Goal: Transaction & Acquisition: Purchase product/service

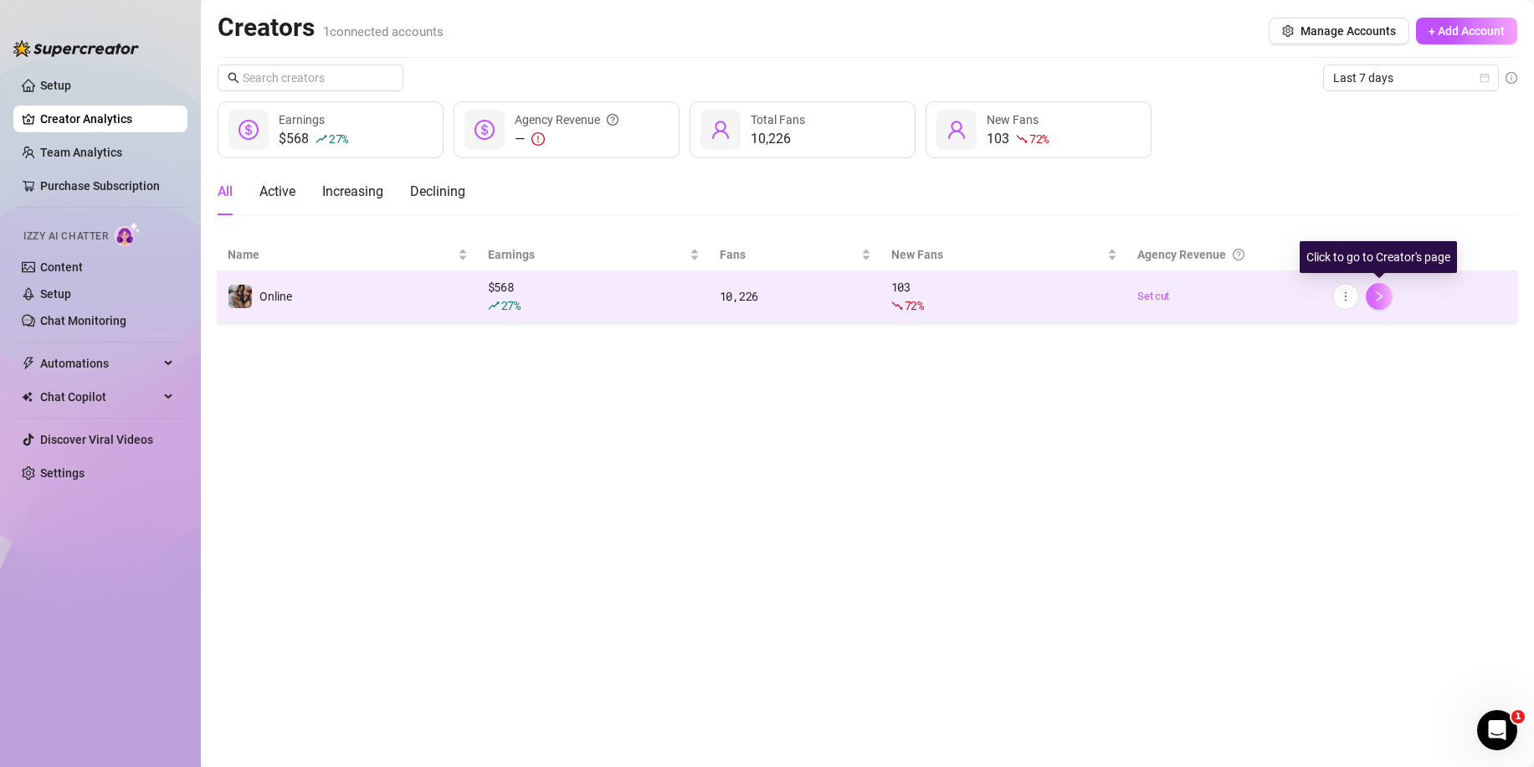
click at [1373, 296] on button "button" at bounding box center [1379, 296] width 27 height 27
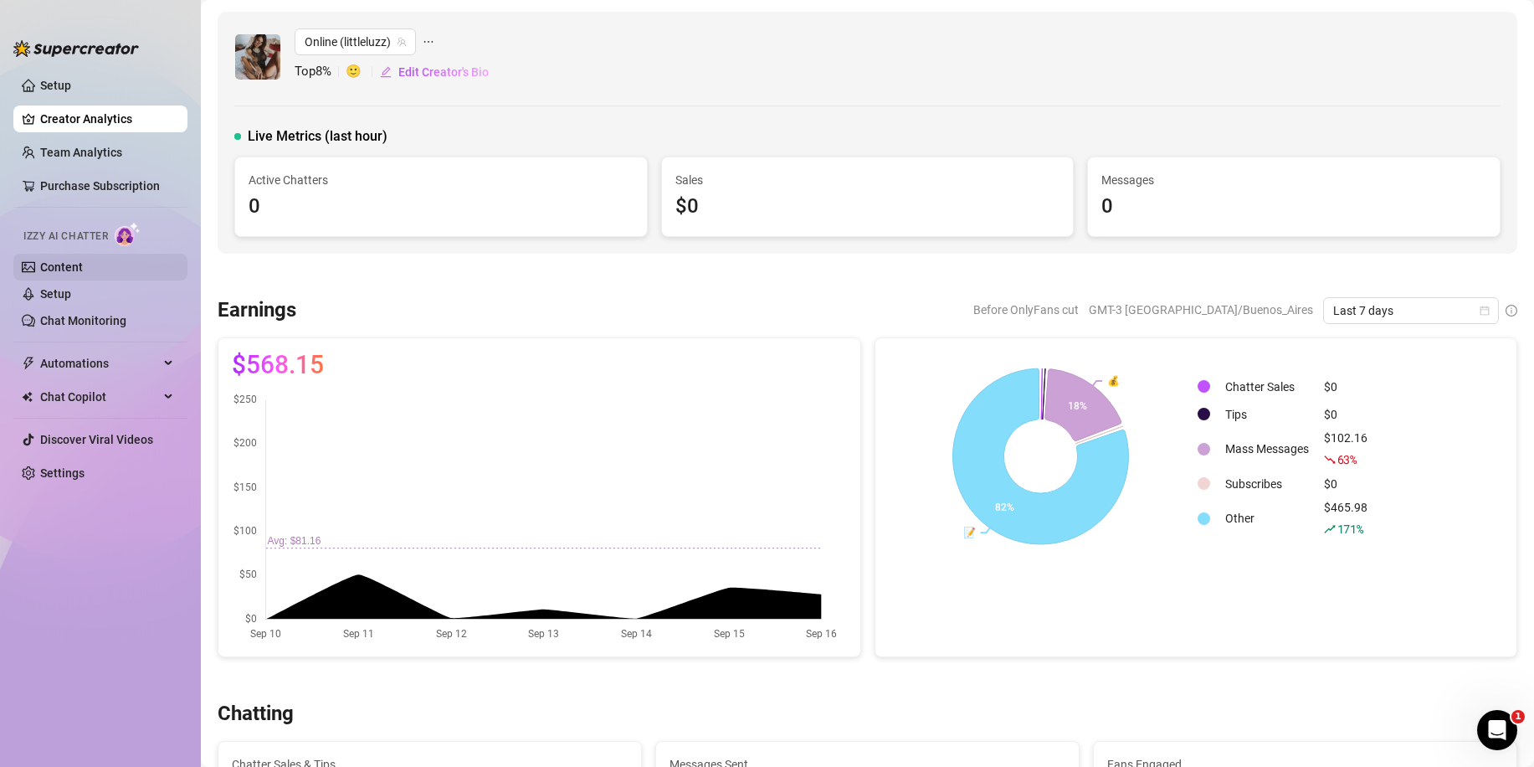
click at [56, 269] on link "Content" at bounding box center [61, 266] width 43 height 13
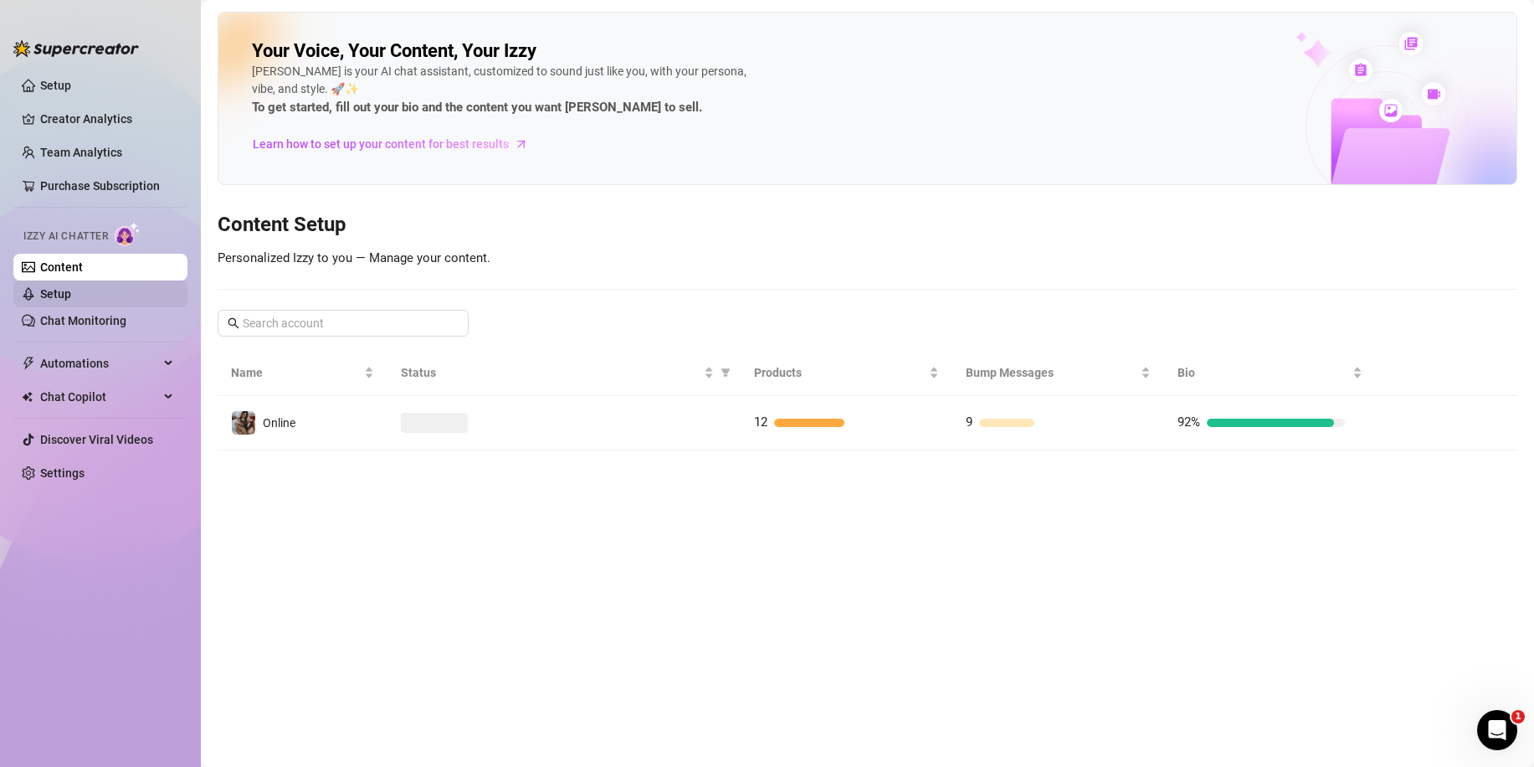
click at [61, 295] on link "Setup" at bounding box center [55, 293] width 31 height 13
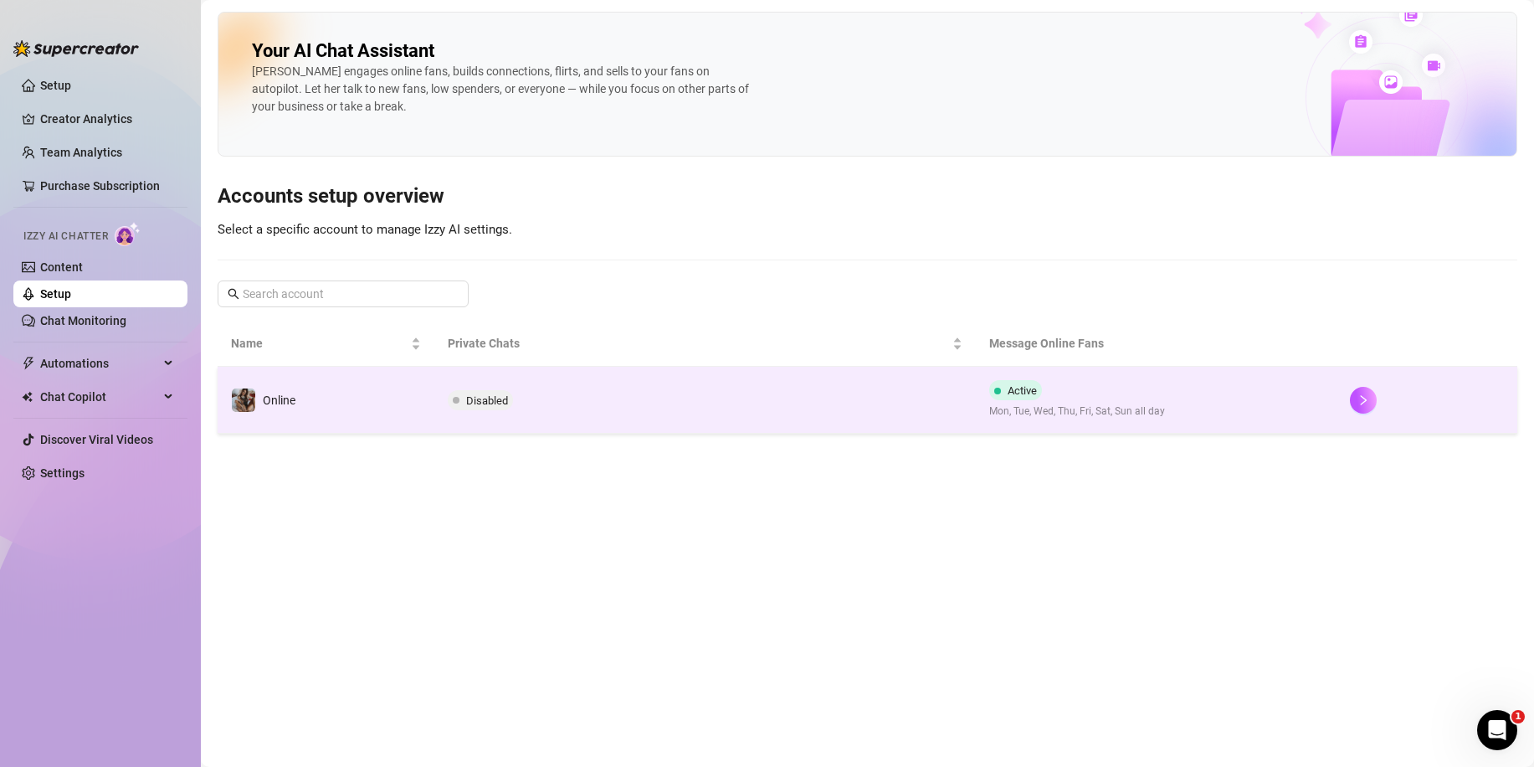
click at [696, 403] on td "Disabled" at bounding box center [705, 400] width 542 height 67
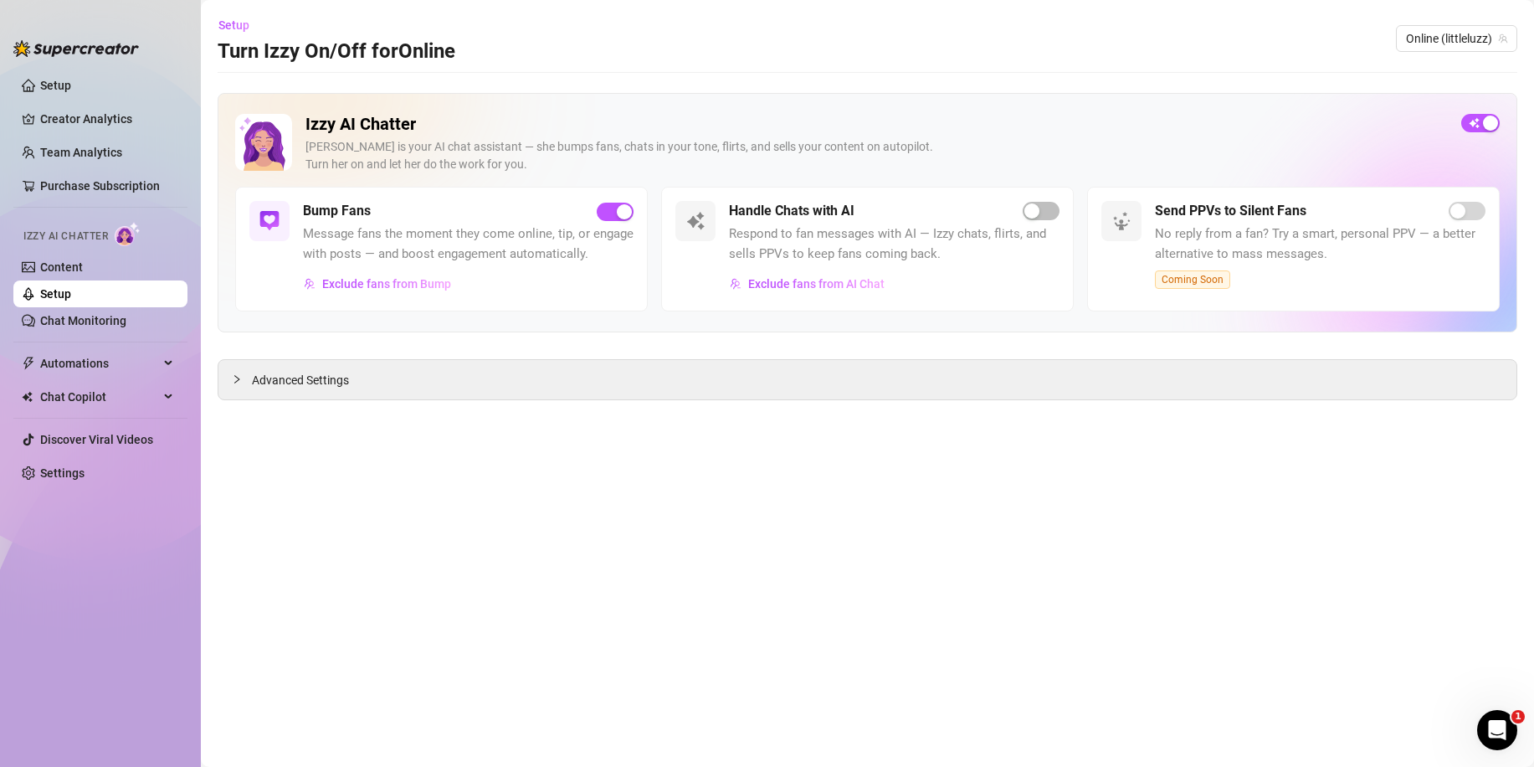
click at [1039, 193] on div "Handle Chats with AI Respond to fan messages with AI — Izzy chats, flirts, and …" at bounding box center [867, 249] width 413 height 125
click at [1040, 205] on span "button" at bounding box center [1041, 211] width 37 height 18
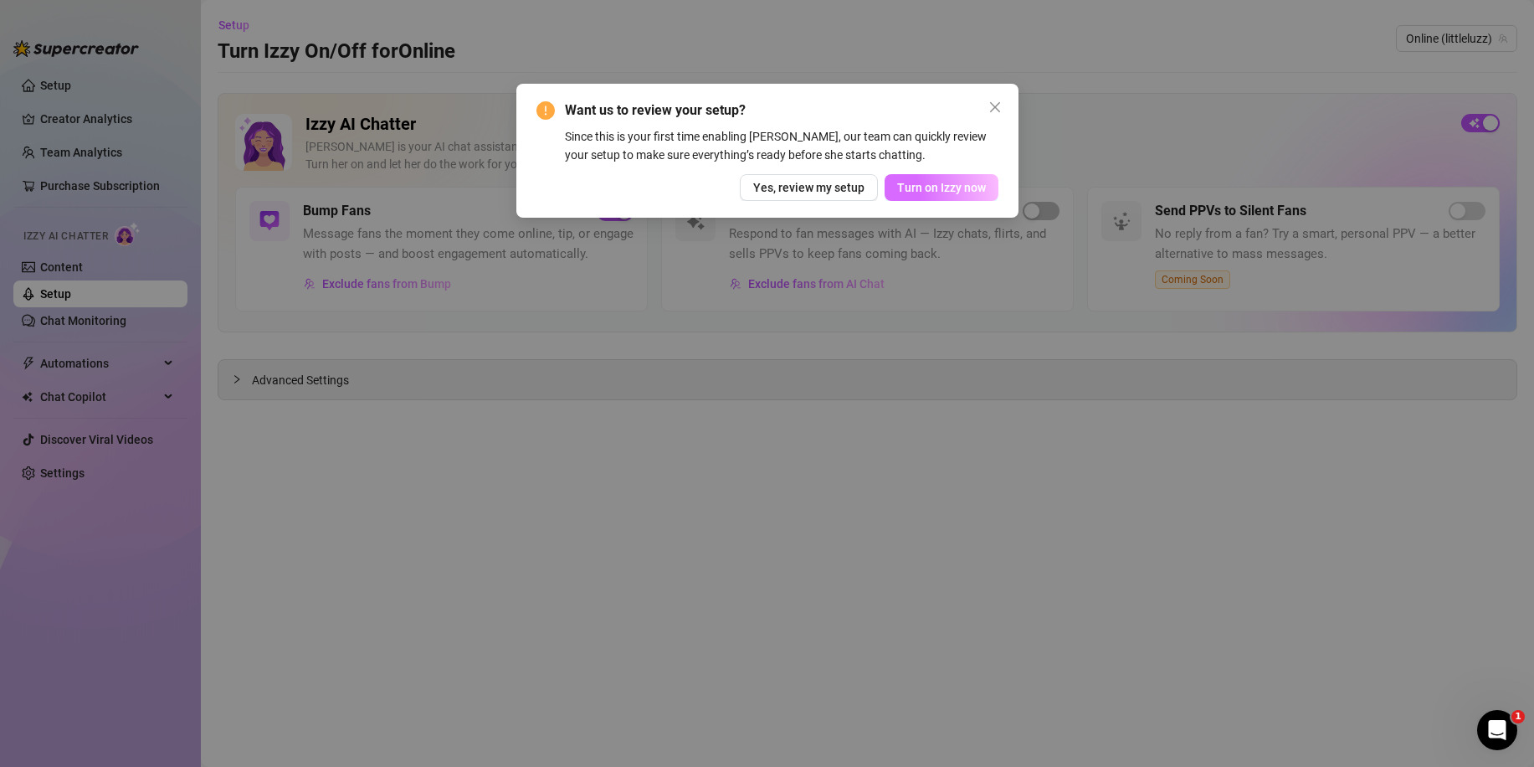
click at [915, 185] on span "Turn on Izzy now" at bounding box center [941, 187] width 89 height 13
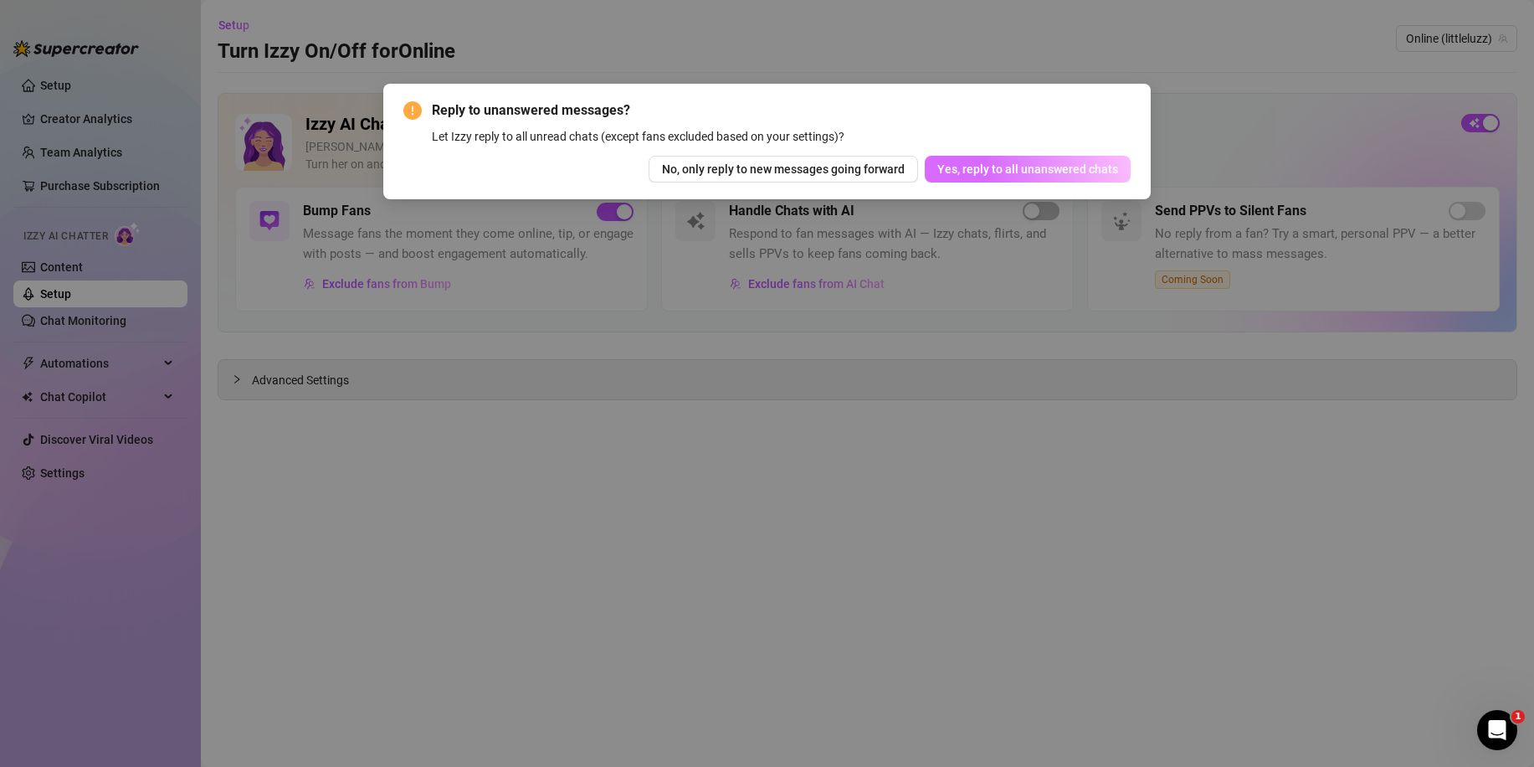
click at [999, 173] on span "Yes, reply to all unanswered chats" at bounding box center [1028, 168] width 181 height 13
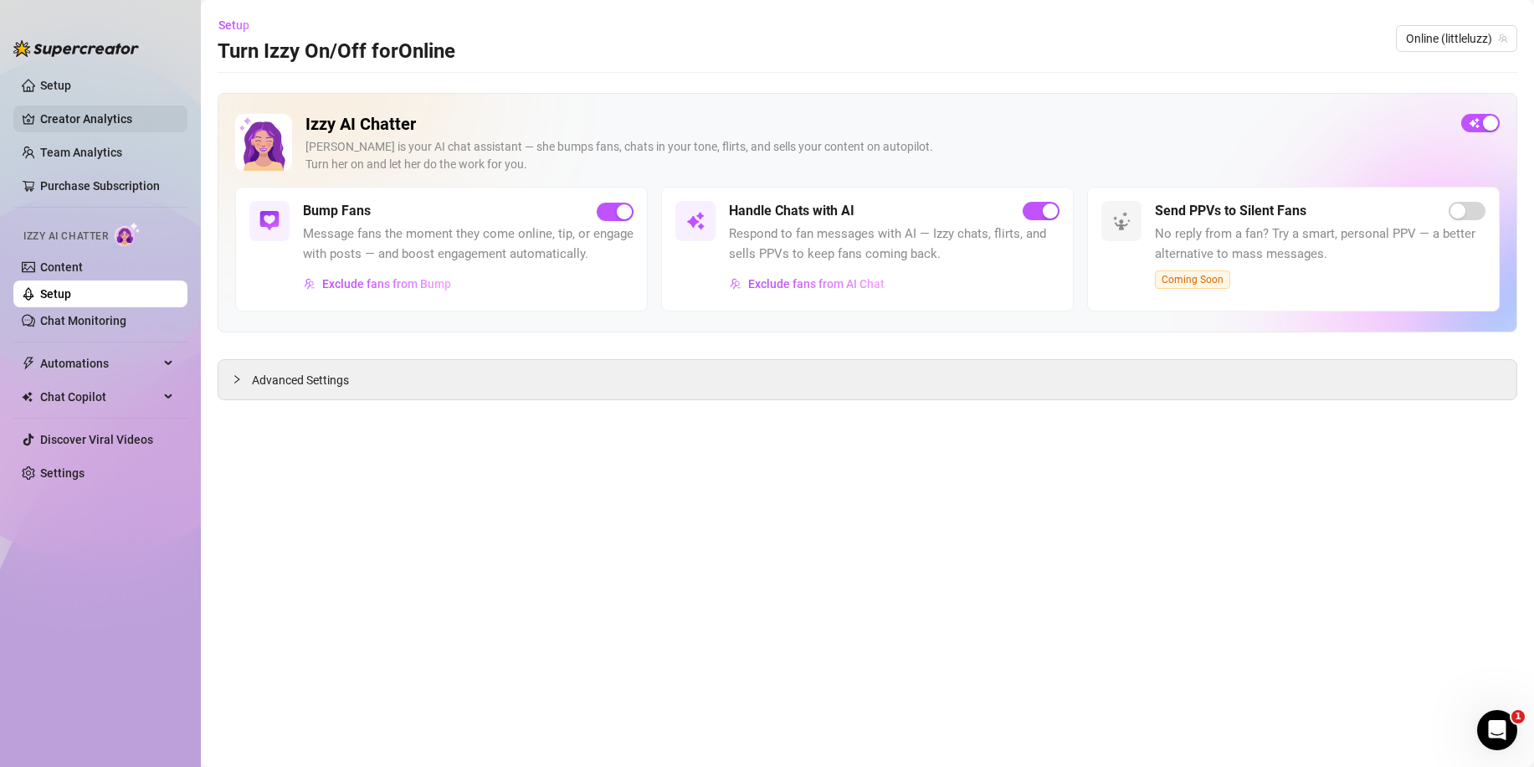
click at [102, 120] on link "Creator Analytics" at bounding box center [107, 118] width 134 height 27
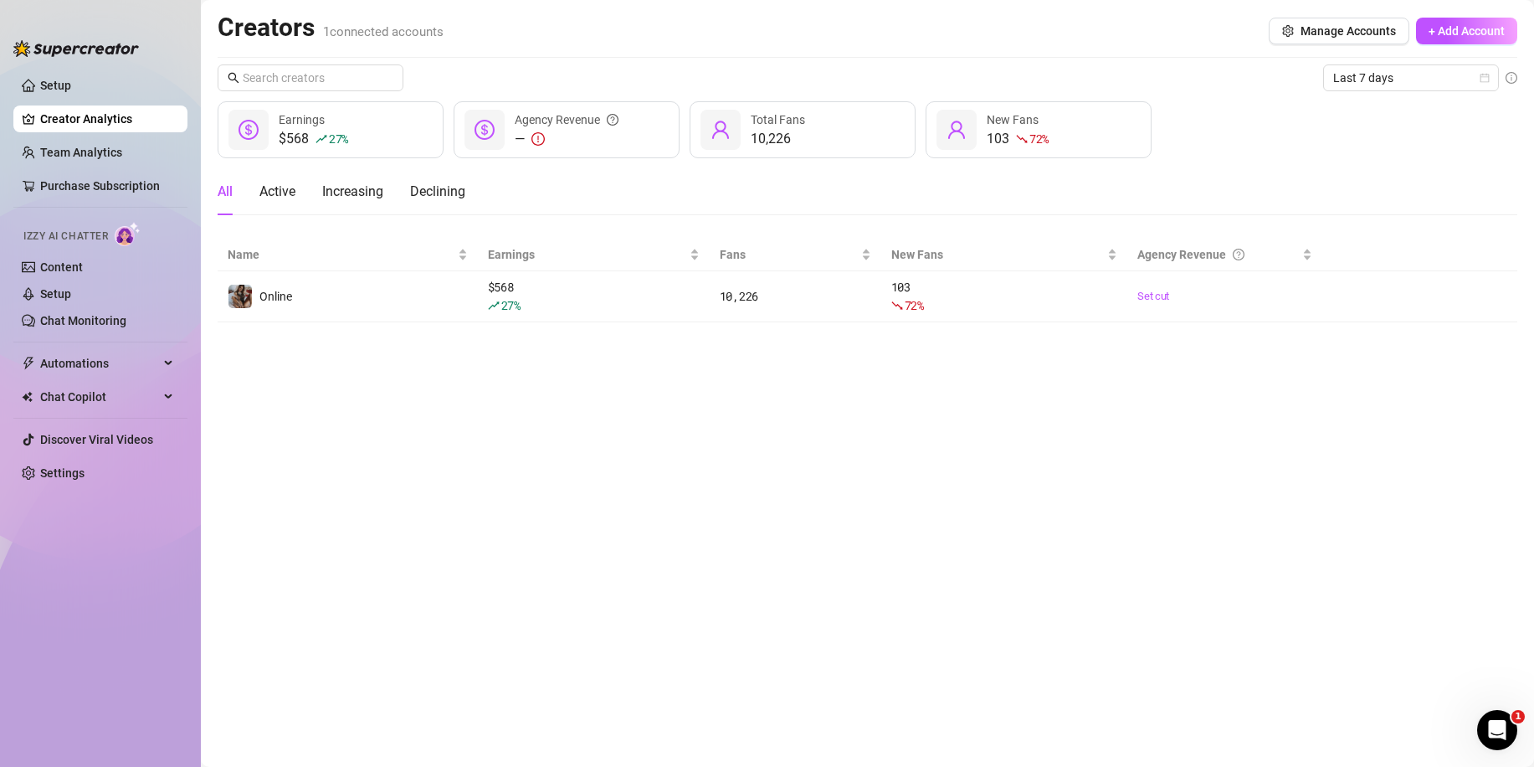
click at [89, 167] on ul "Setup Creator Analytics Team Analytics Purchase Subscription Izzy AI Chatter Co…" at bounding box center [100, 405] width 174 height 680
click at [90, 157] on link "Team Analytics" at bounding box center [81, 152] width 82 height 13
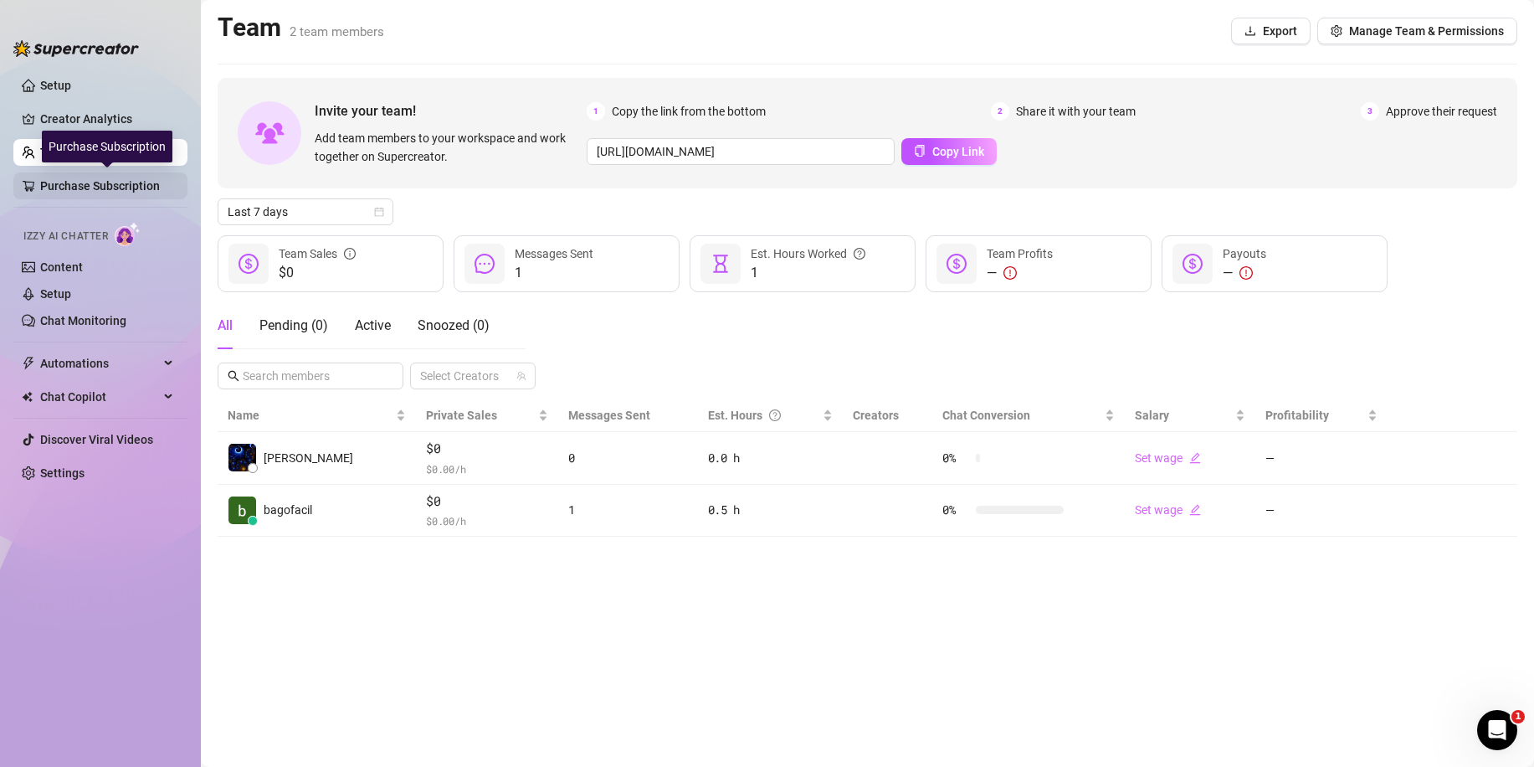
click at [88, 183] on link "Purchase Subscription" at bounding box center [107, 185] width 134 height 27
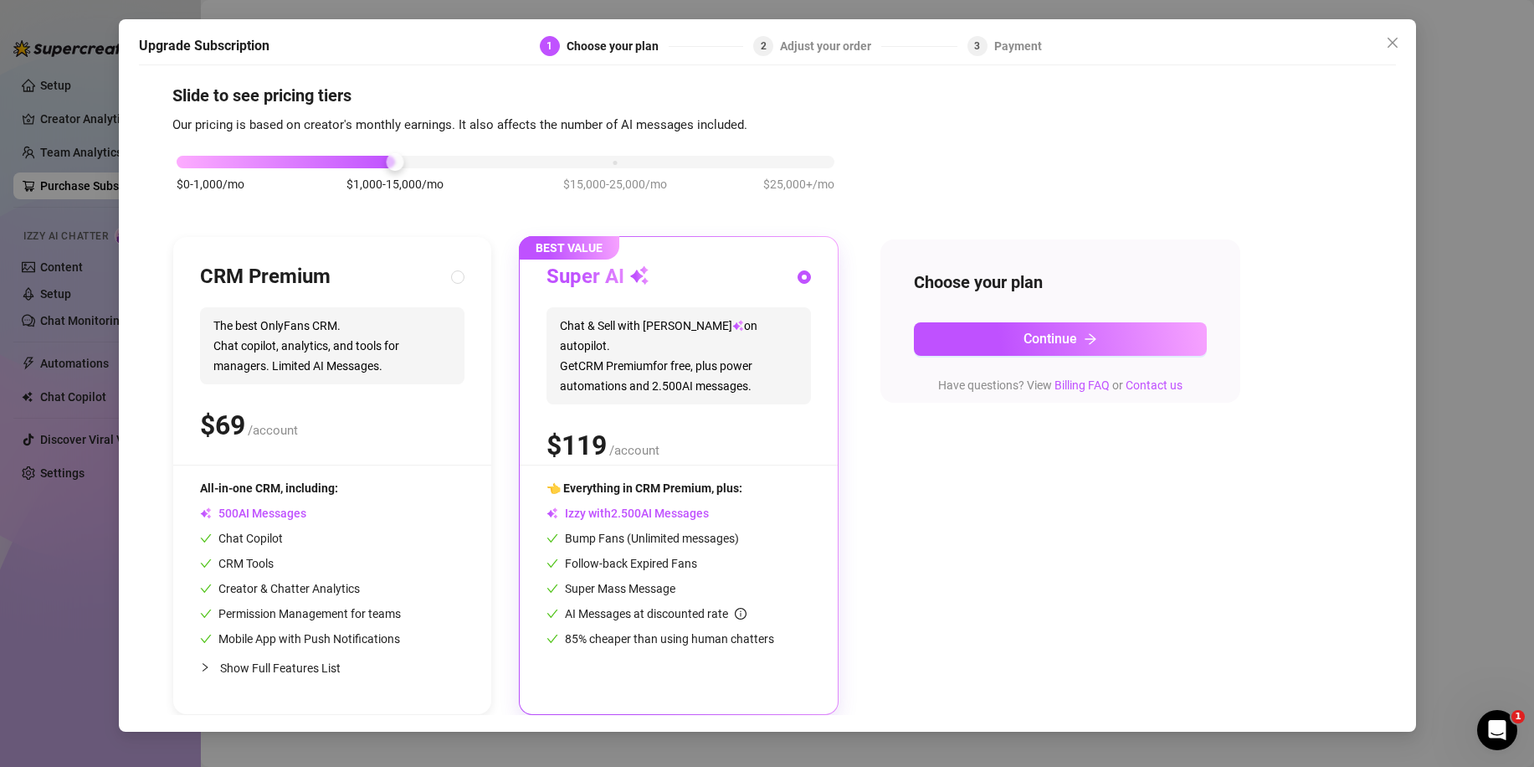
scroll to position [13, 0]
click at [656, 424] on div "$ /account" at bounding box center [679, 445] width 265 height 42
click at [996, 338] on button "Continue" at bounding box center [1060, 338] width 293 height 33
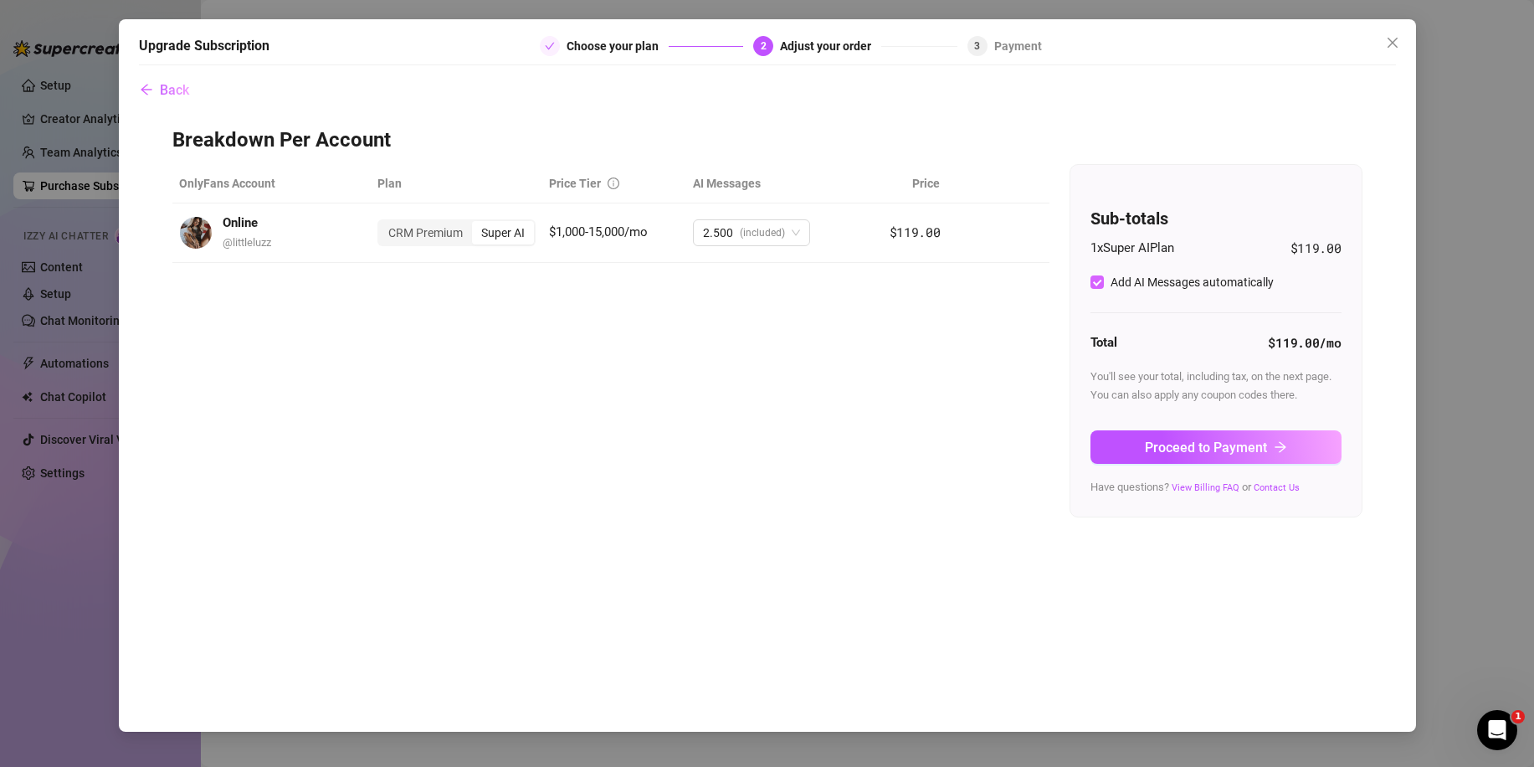
click at [1092, 280] on input "Add AI Messages automatically" at bounding box center [1097, 281] width 13 height 13
click at [1097, 283] on input "Add AI Messages automatically" at bounding box center [1097, 281] width 13 height 13
checkbox input "true"
click at [768, 234] on span "(included)" at bounding box center [762, 232] width 45 height 25
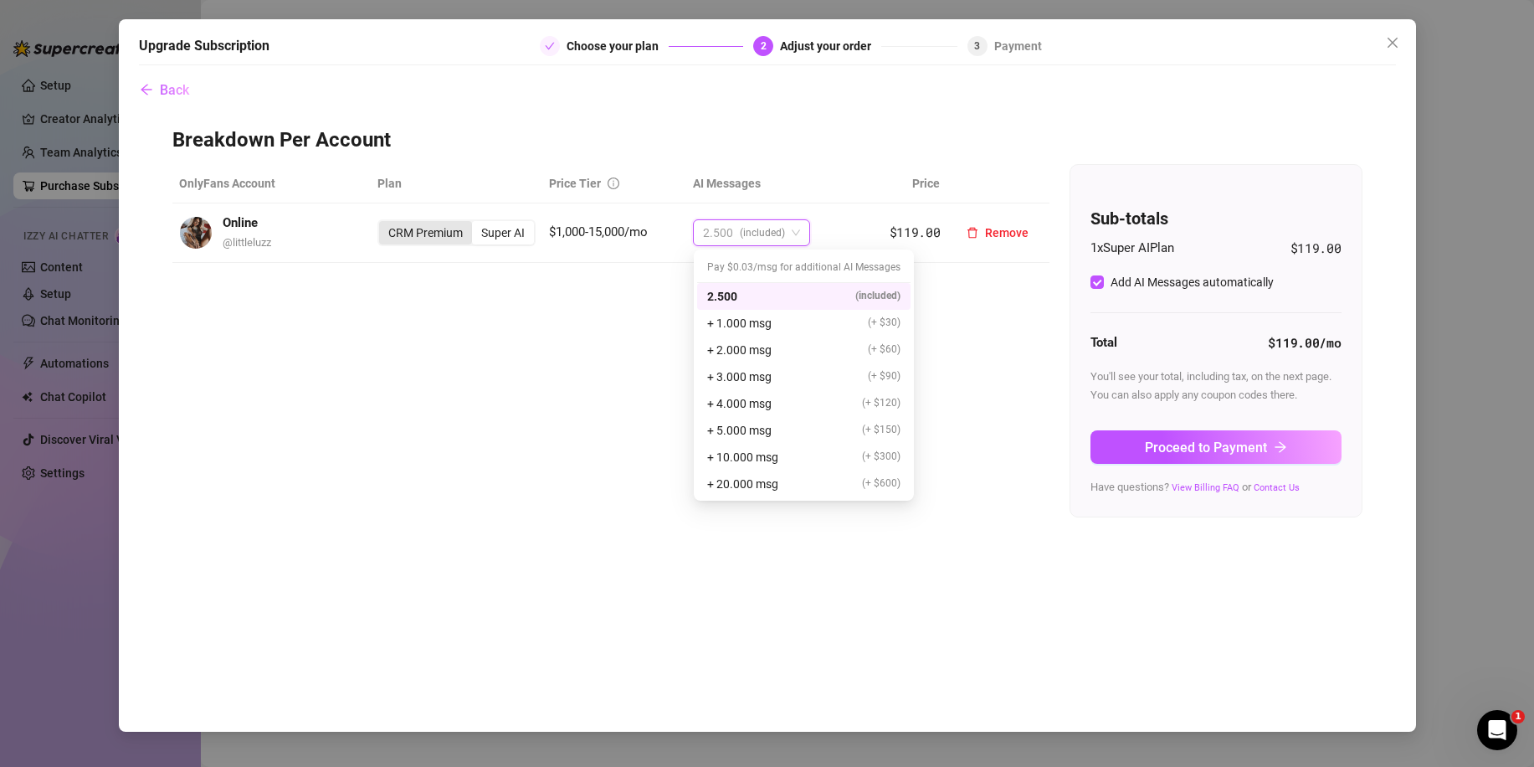
click at [443, 234] on div "CRM Premium" at bounding box center [425, 232] width 93 height 23
click at [383, 223] on input "CRM Premium" at bounding box center [383, 223] width 0 height 0
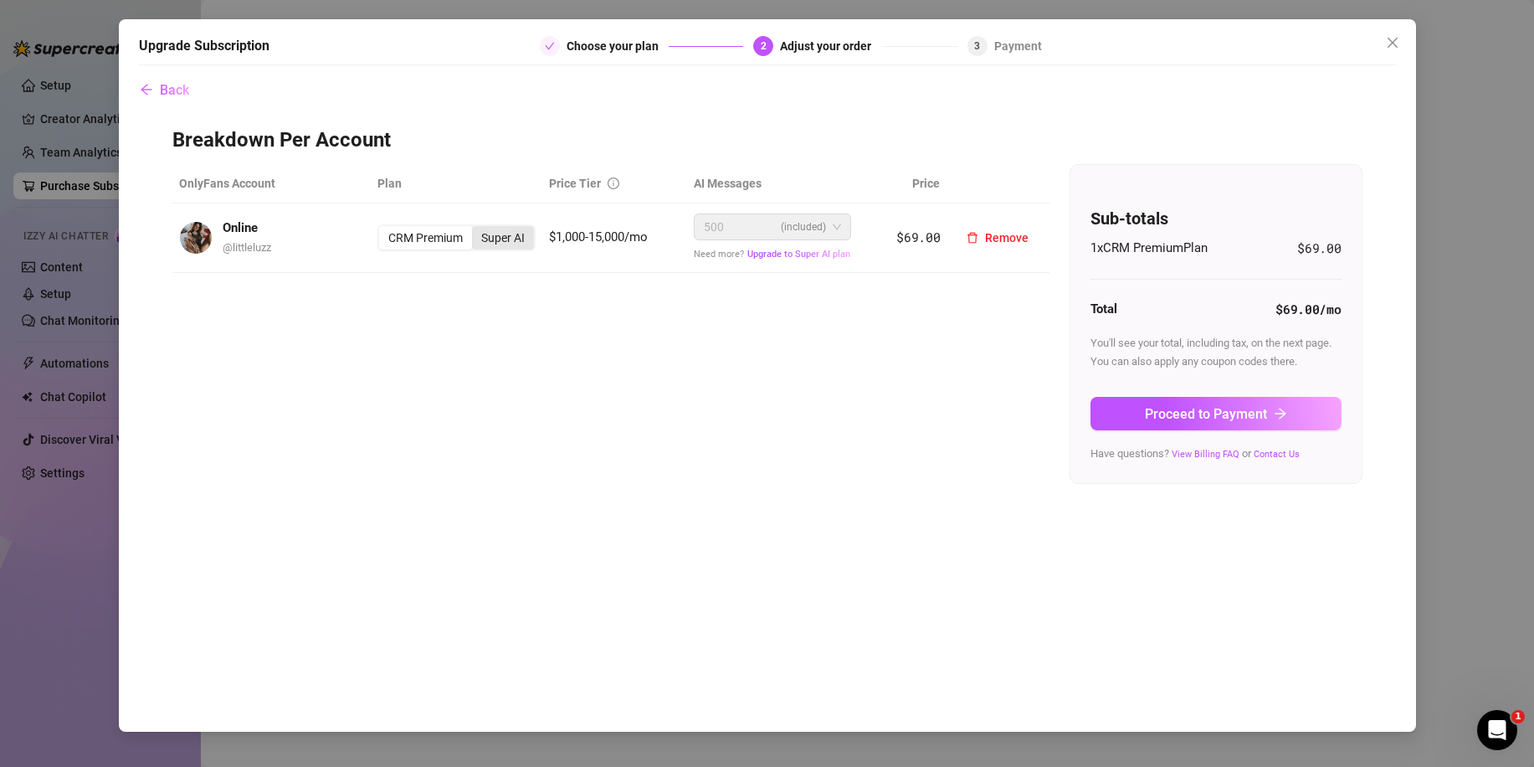
click at [500, 238] on div "Super AI" at bounding box center [503, 237] width 62 height 23
click at [476, 229] on input "Super AI" at bounding box center [476, 229] width 0 height 0
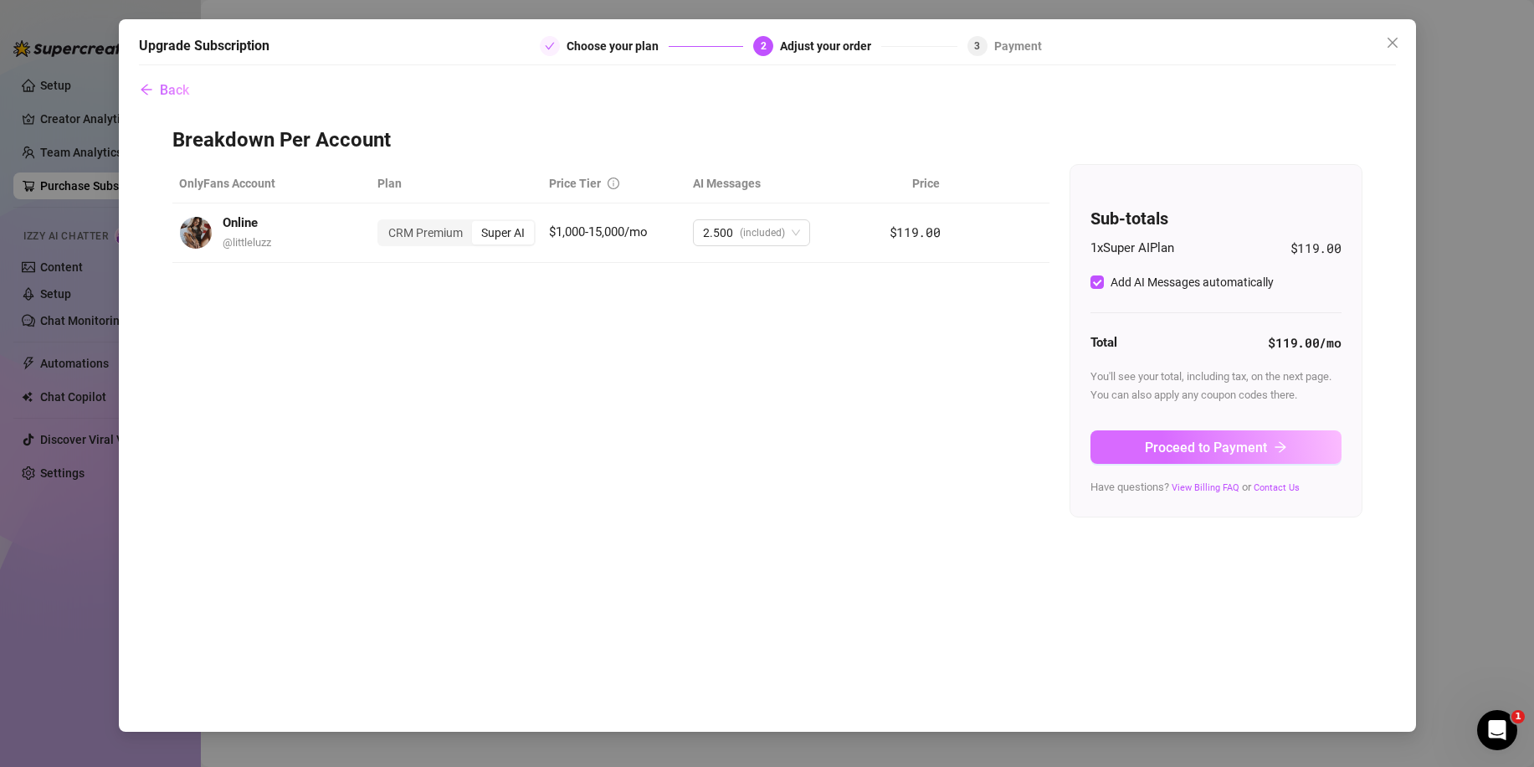
click at [1148, 455] on button "Proceed to Payment" at bounding box center [1216, 446] width 251 height 33
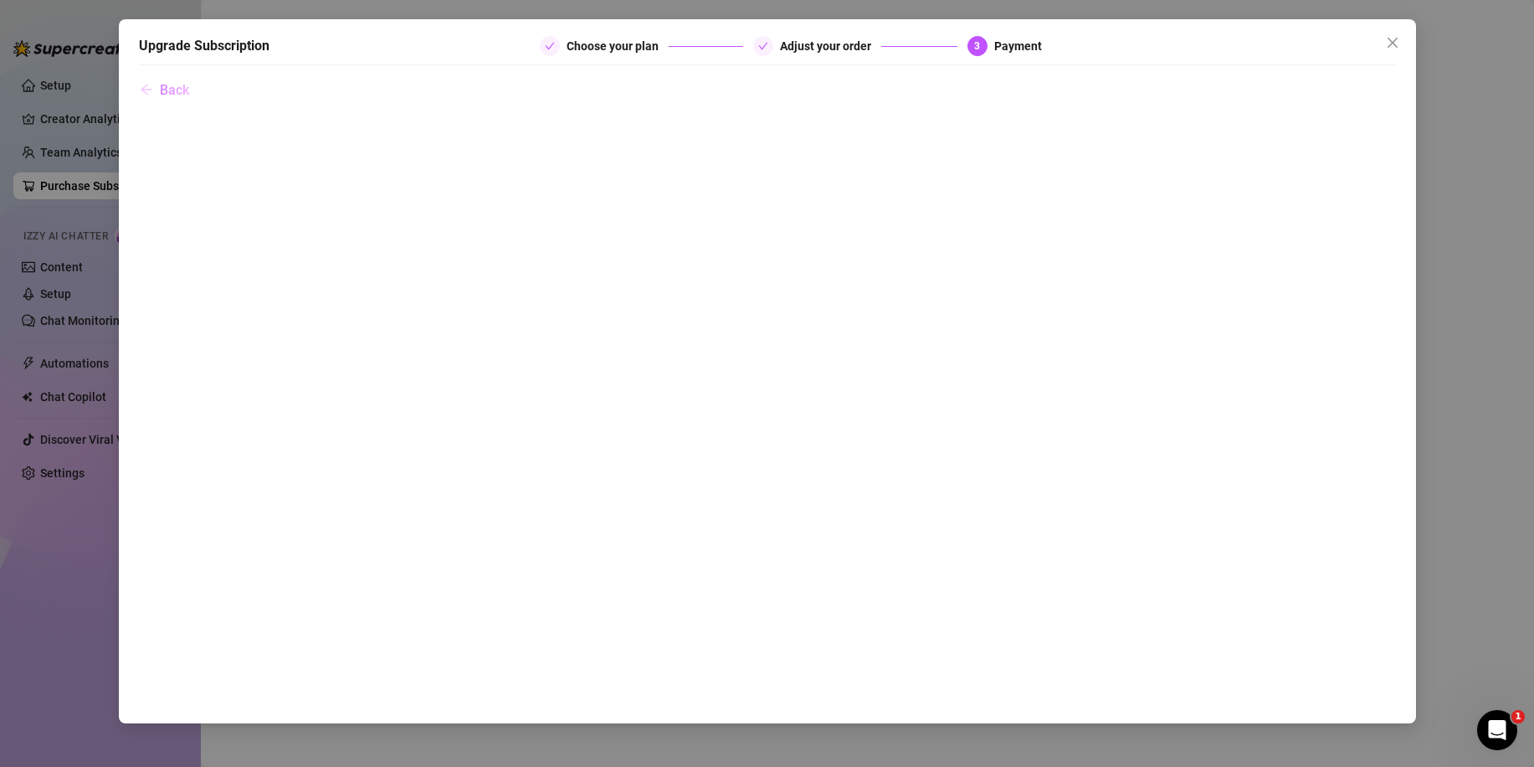
click at [173, 93] on span "Back" at bounding box center [174, 90] width 29 height 16
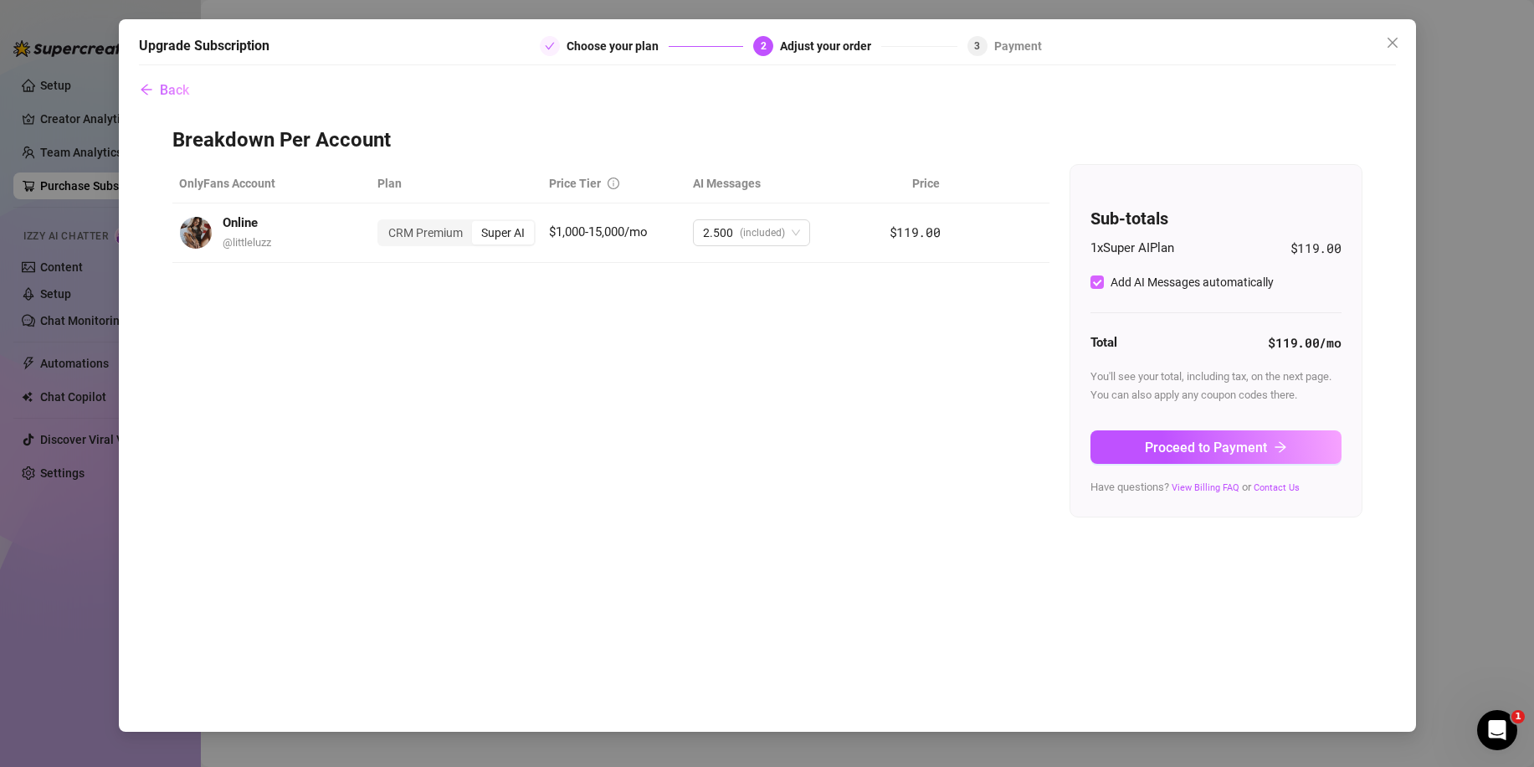
click at [1154, 278] on div "Add AI Messages automatically" at bounding box center [1192, 282] width 163 height 18
click at [1104, 278] on input "Add AI Messages automatically" at bounding box center [1097, 281] width 13 height 13
checkbox input "false"
click at [1378, 42] on div at bounding box center [1355, 46] width 84 height 20
click at [1392, 38] on icon "close" at bounding box center [1392, 42] width 13 height 13
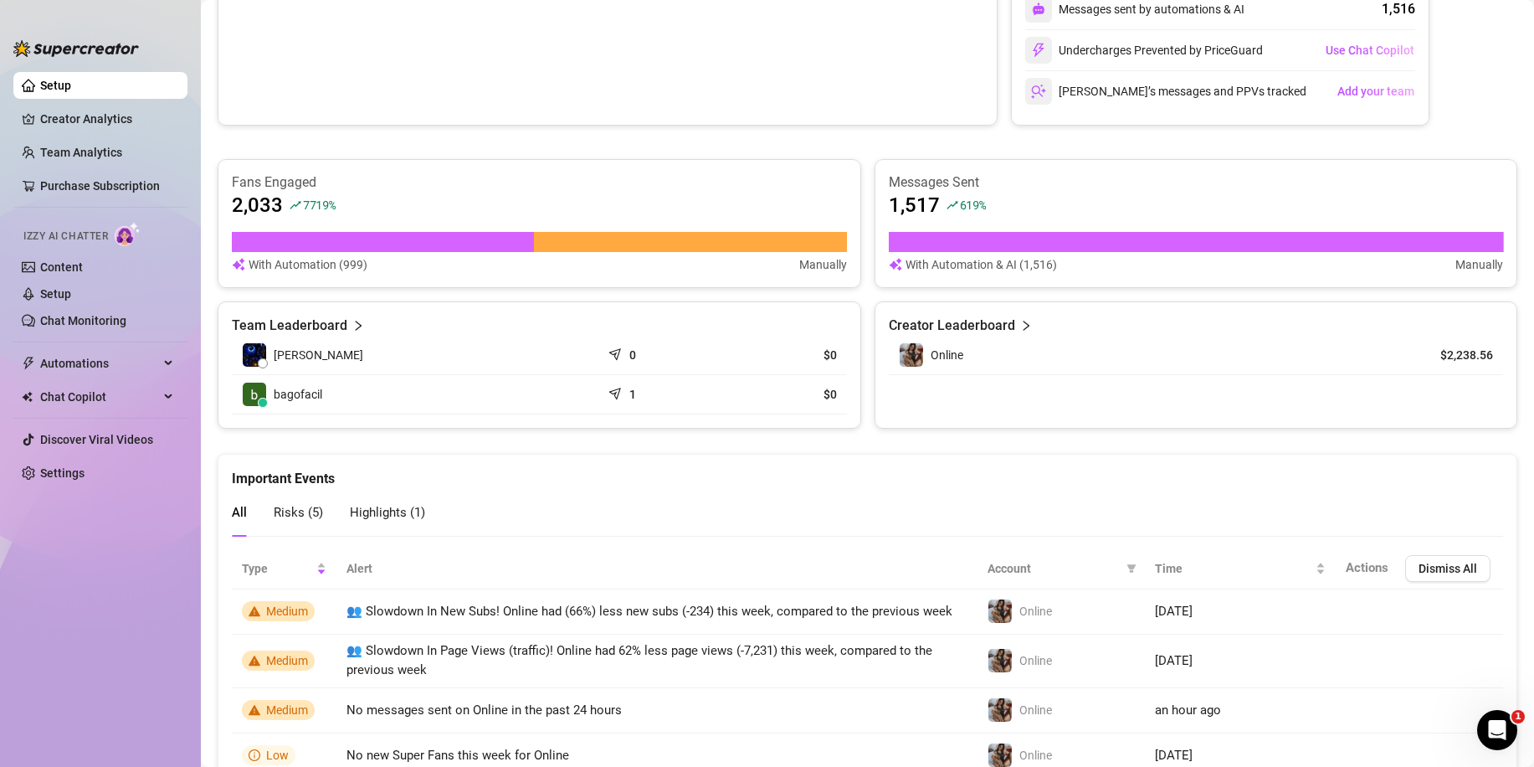
scroll to position [419, 0]
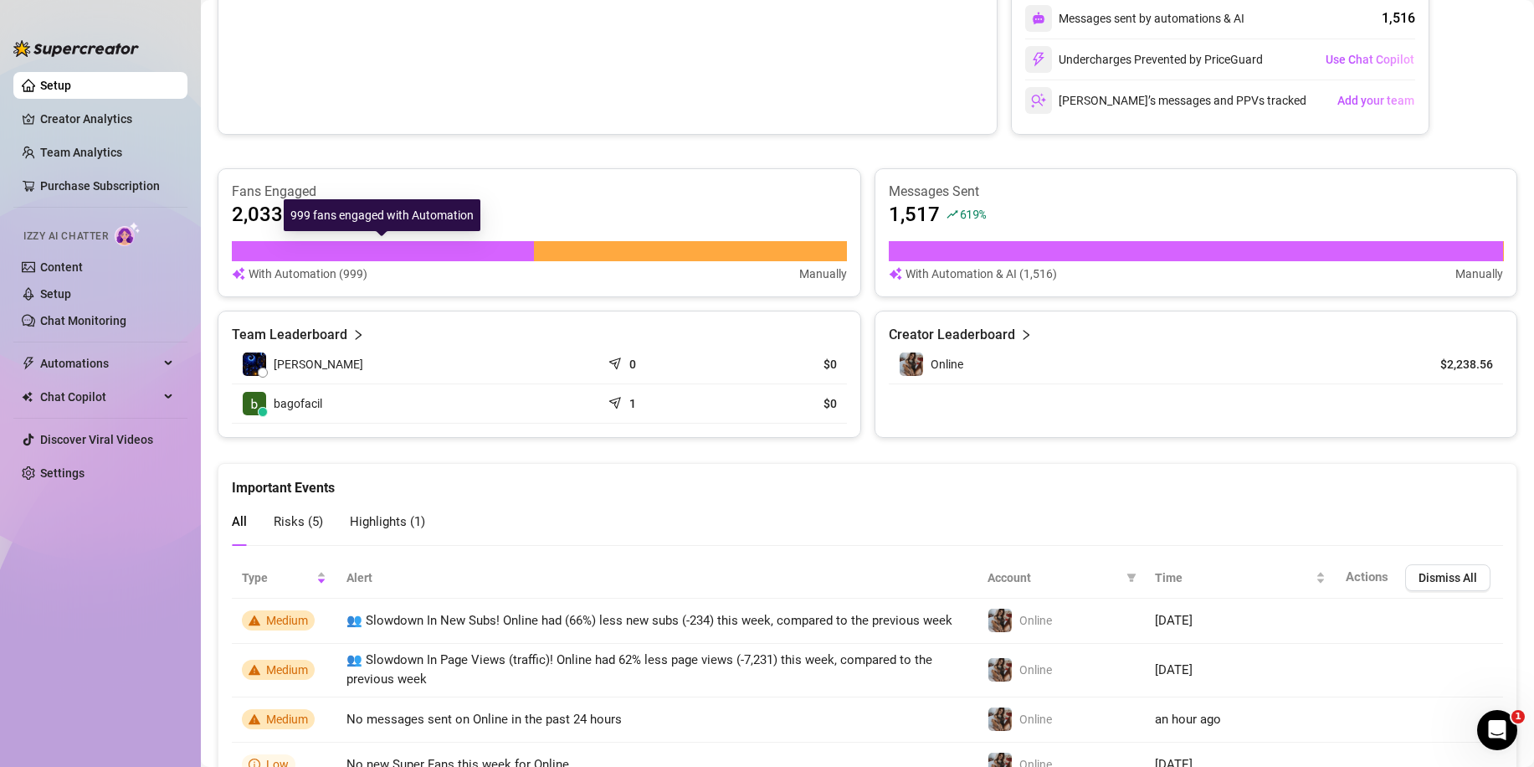
click at [428, 251] on div at bounding box center [383, 251] width 302 height 20
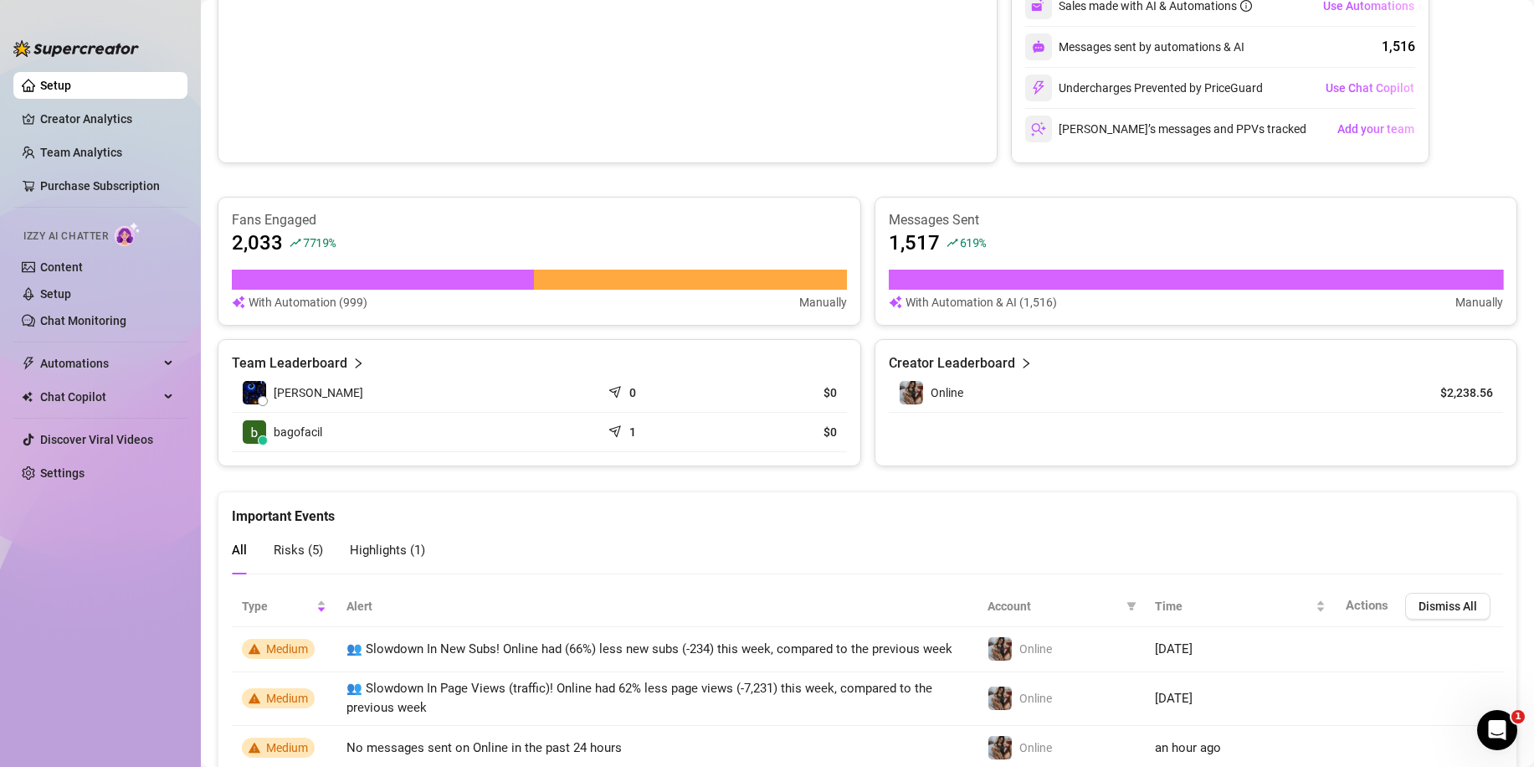
scroll to position [251, 0]
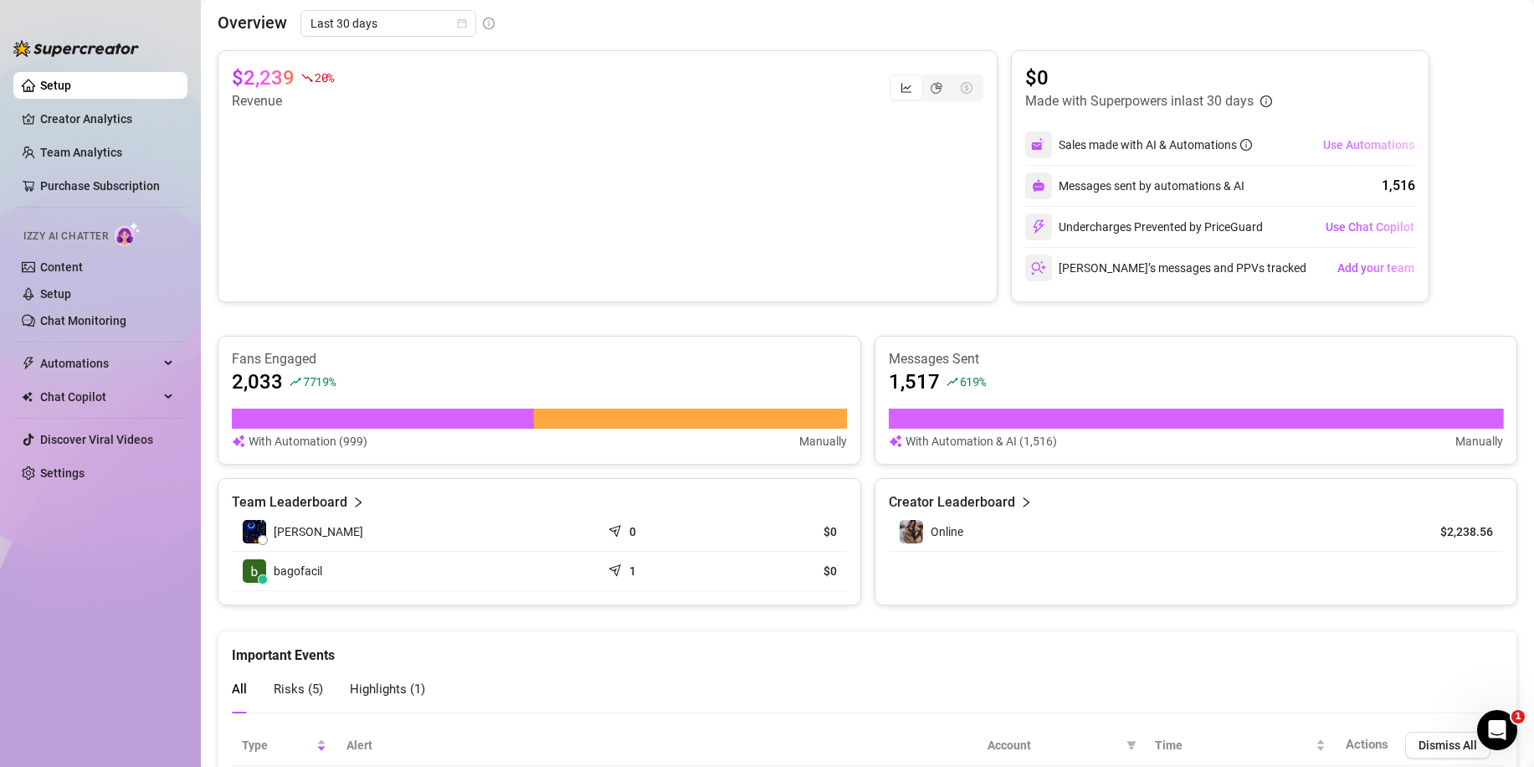
click at [1349, 147] on span "Use Automations" at bounding box center [1368, 144] width 91 height 13
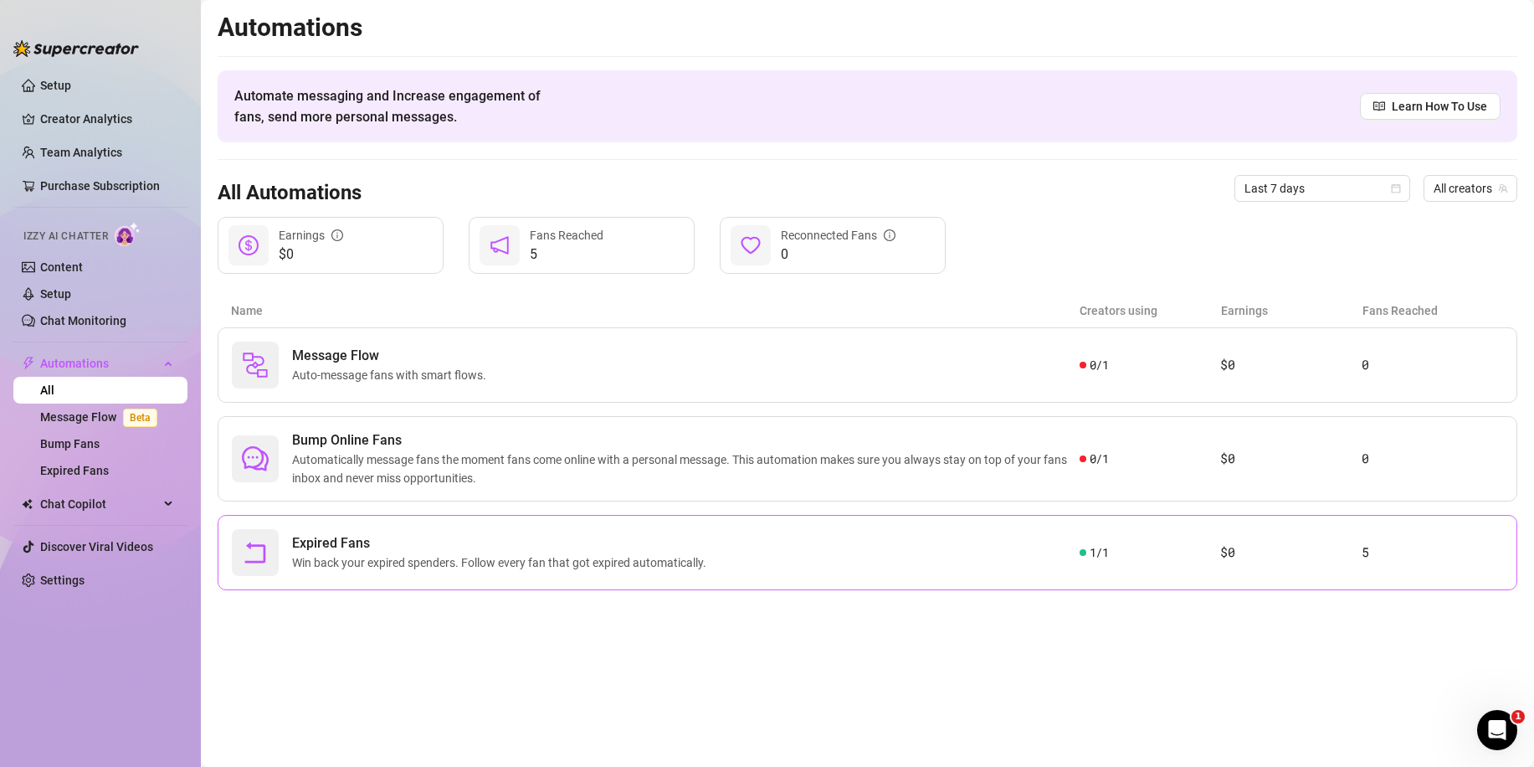
click at [472, 538] on span "Expired Fans" at bounding box center [502, 543] width 421 height 20
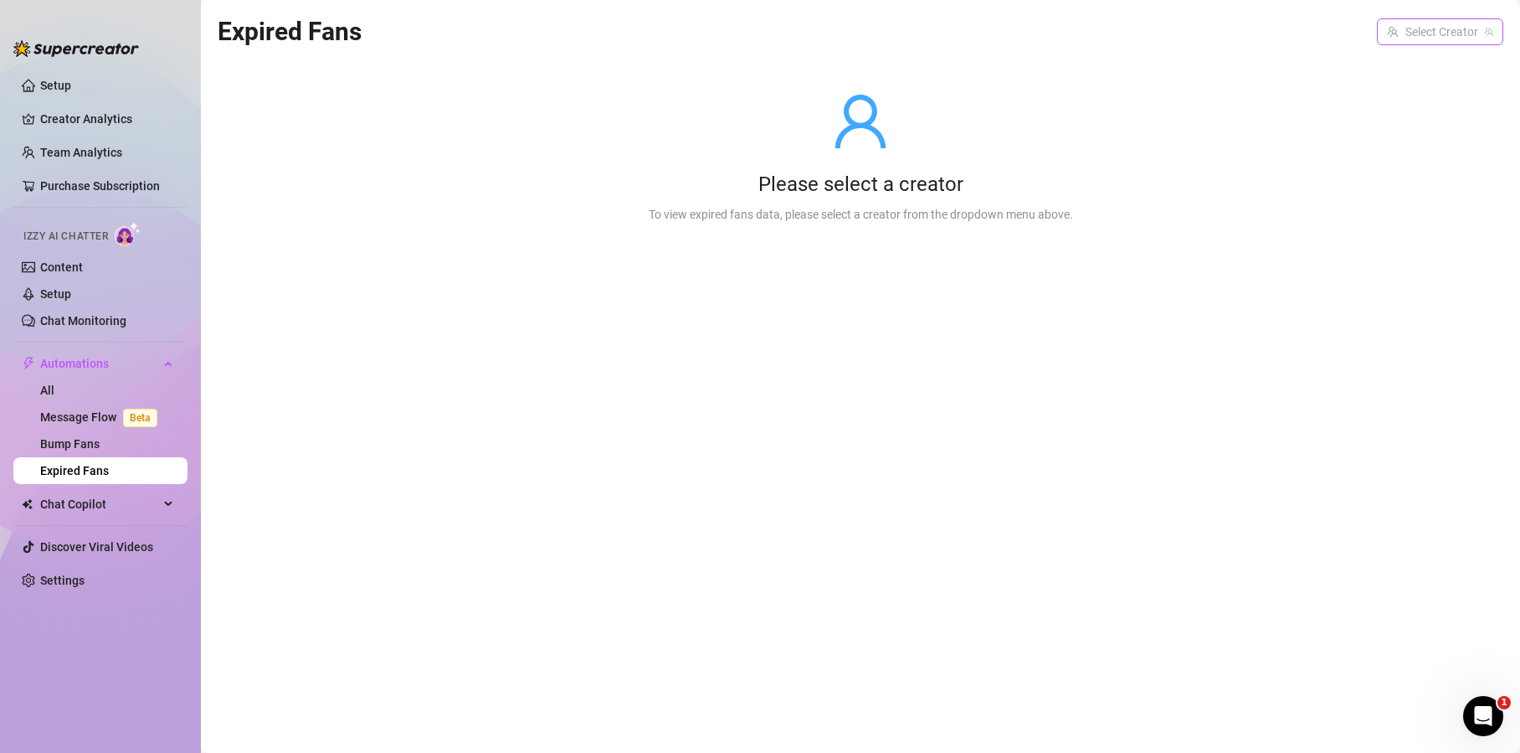
click at [1427, 33] on input "search" at bounding box center [1432, 31] width 91 height 25
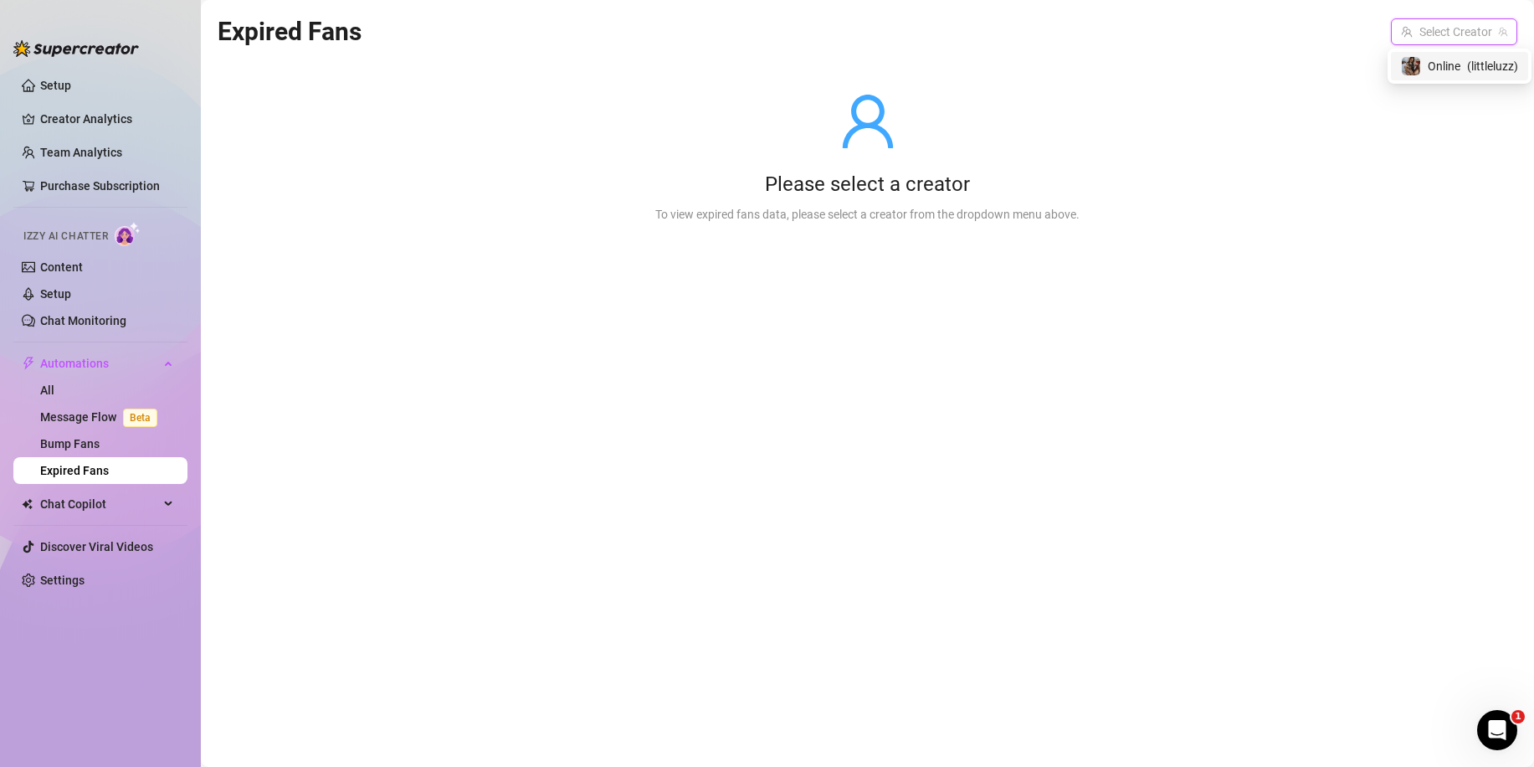
click at [1432, 61] on span "Online" at bounding box center [1444, 66] width 33 height 18
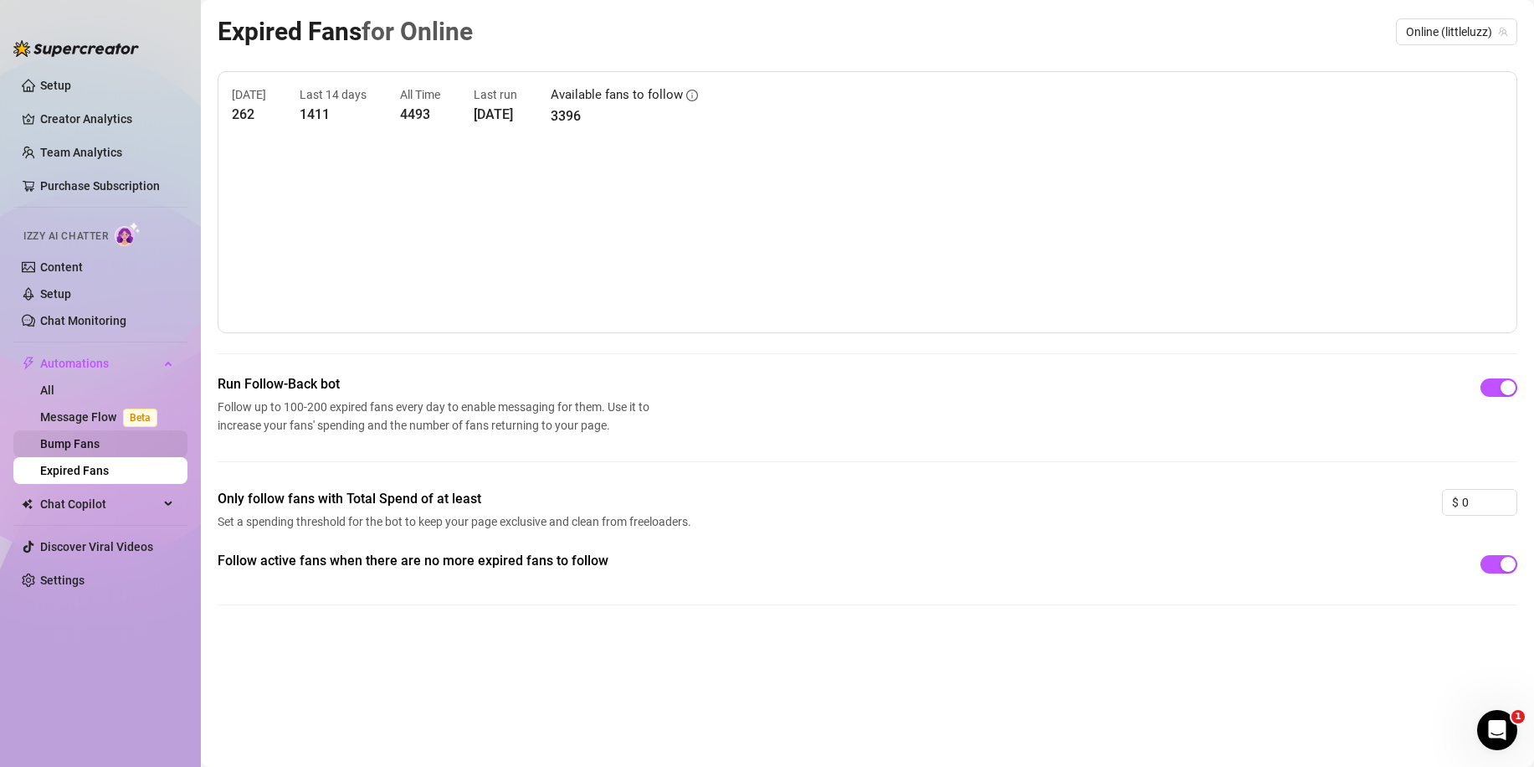
click at [85, 448] on link "Bump Fans" at bounding box center [69, 443] width 59 height 13
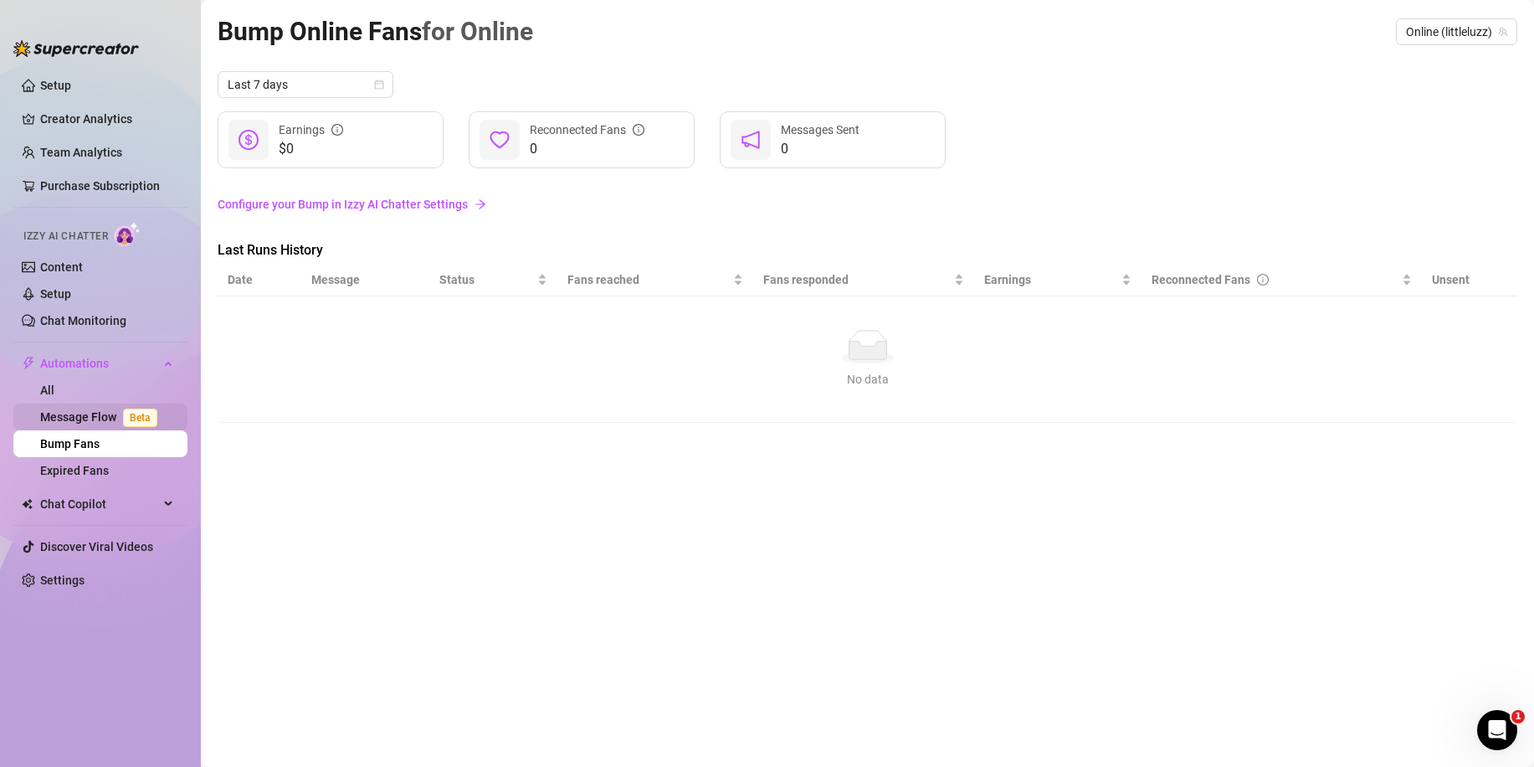
click at [106, 415] on link "Message Flow Beta" at bounding box center [102, 416] width 124 height 13
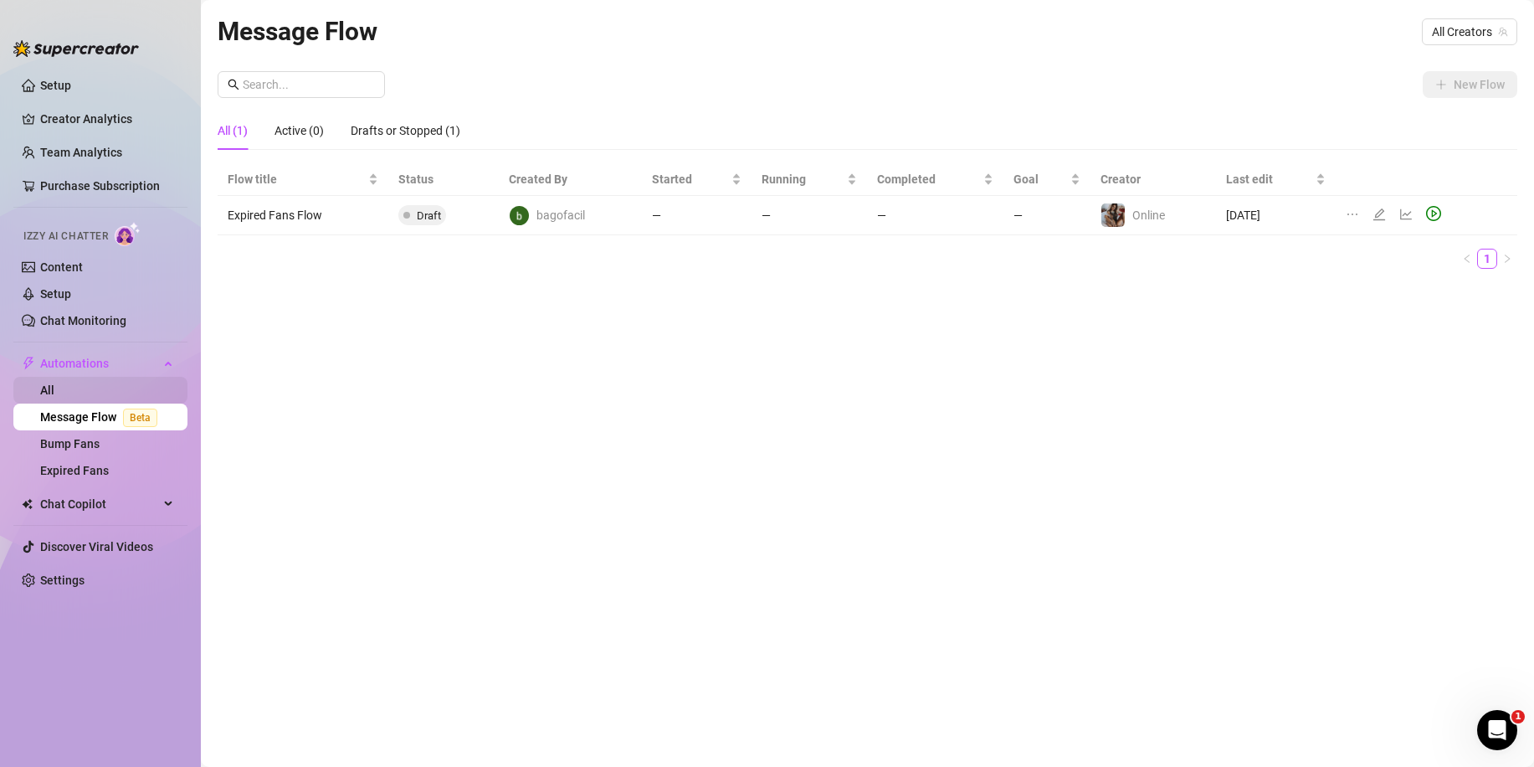
click at [54, 385] on link "All" at bounding box center [47, 389] width 14 height 13
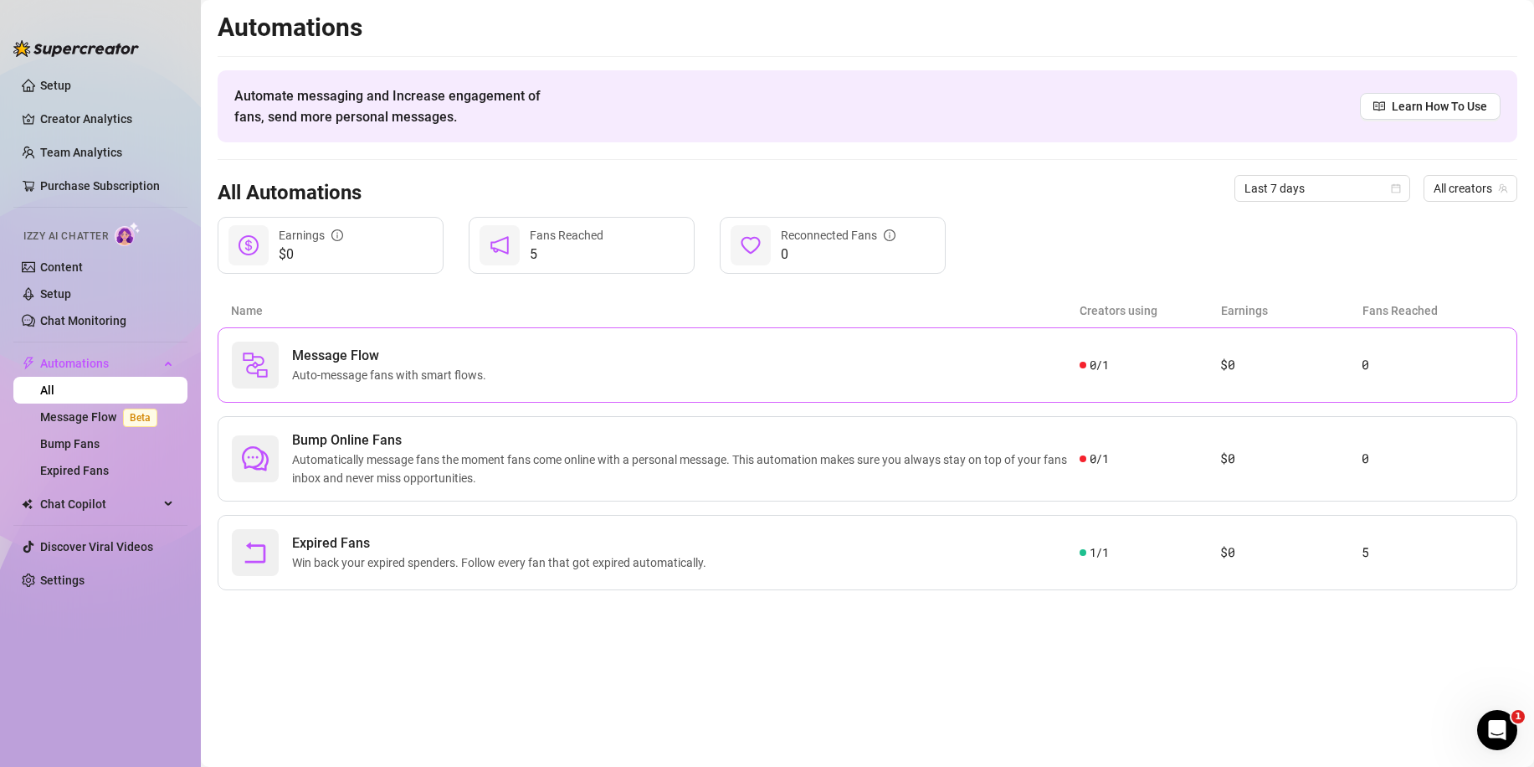
click at [483, 388] on div "Message Flow Auto-message fans with smart flows. 0 / 1 $0 0" at bounding box center [868, 364] width 1300 height 75
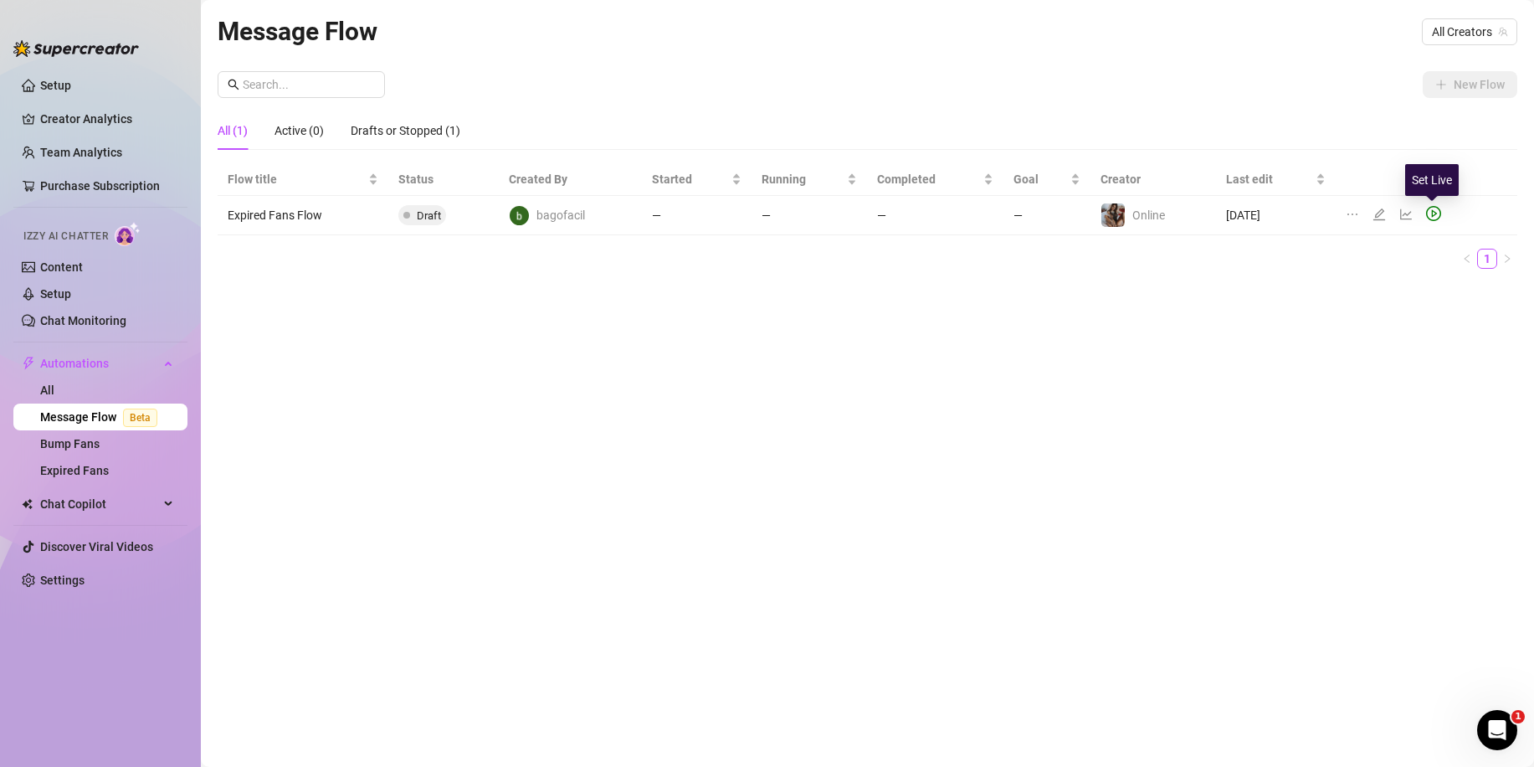
click at [1433, 212] on icon "play-circle" at bounding box center [1435, 214] width 6 height 8
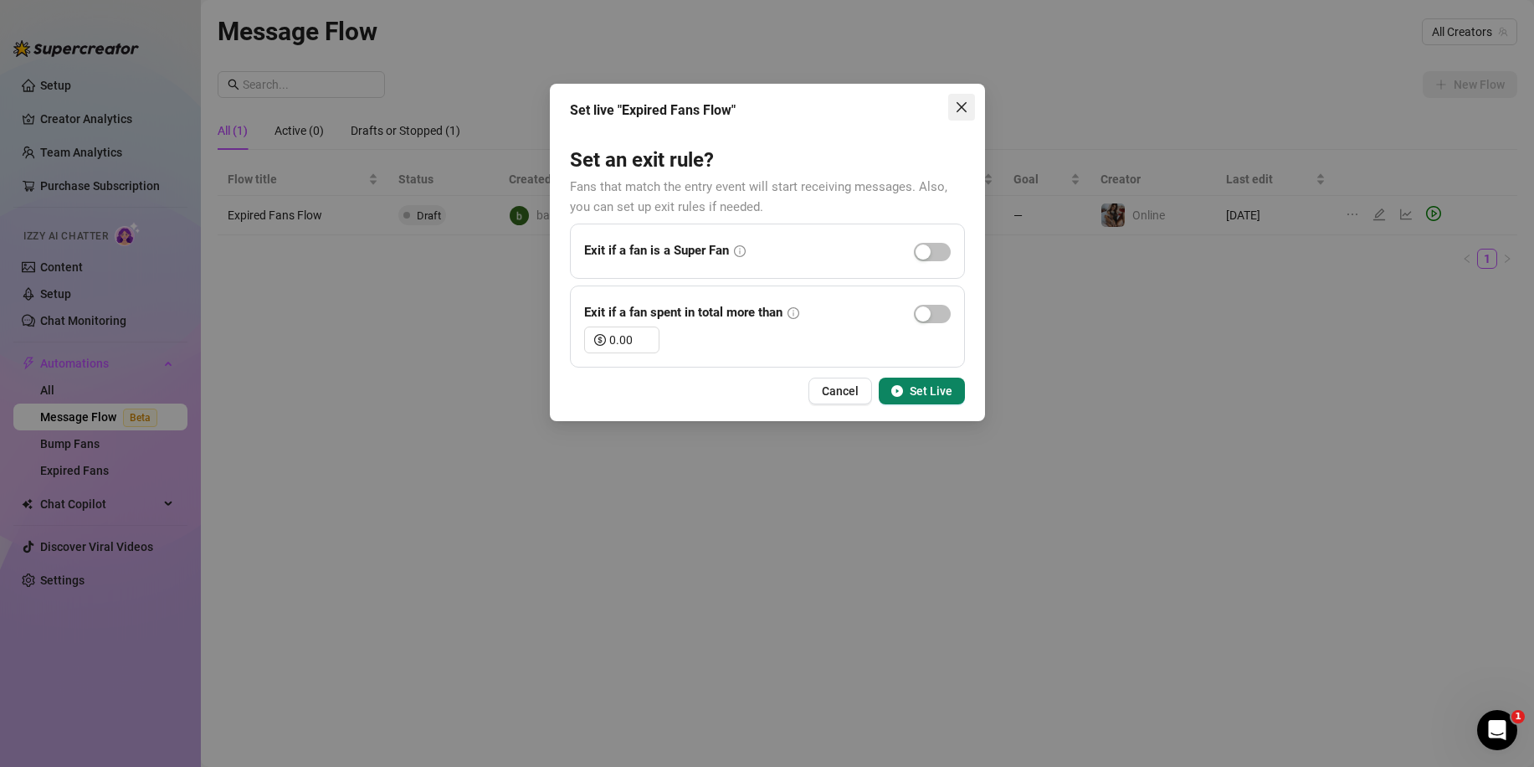
click at [963, 112] on icon "close" at bounding box center [961, 106] width 13 height 13
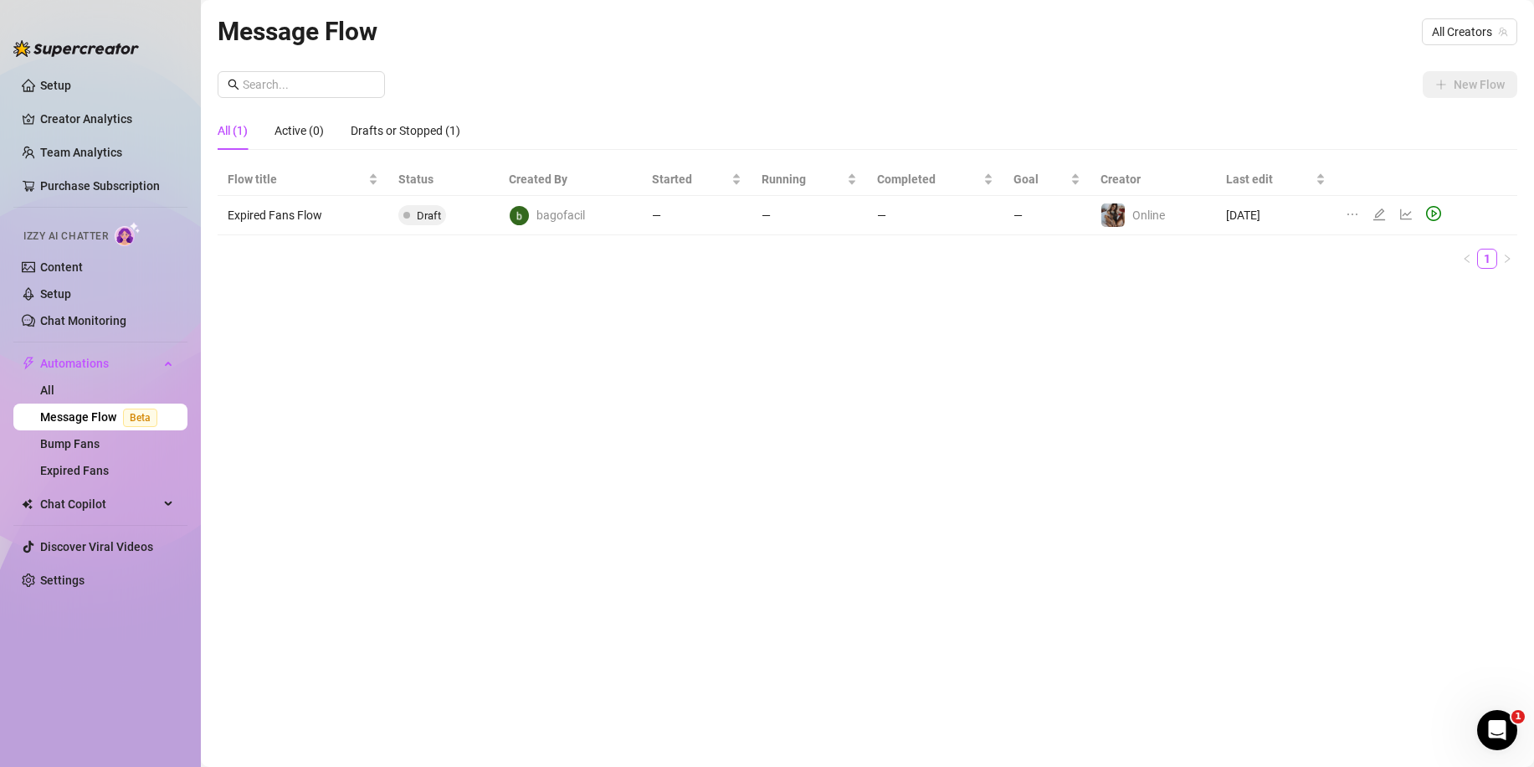
click at [1358, 213] on icon "ellipsis" at bounding box center [1352, 214] width 13 height 13
click at [947, 311] on div "Message Flow All Creators New Flow All (1) Active (0) Drafts or Stopped (1) Flo…" at bounding box center [868, 364] width 1300 height 705
click at [54, 391] on link "All" at bounding box center [47, 389] width 14 height 13
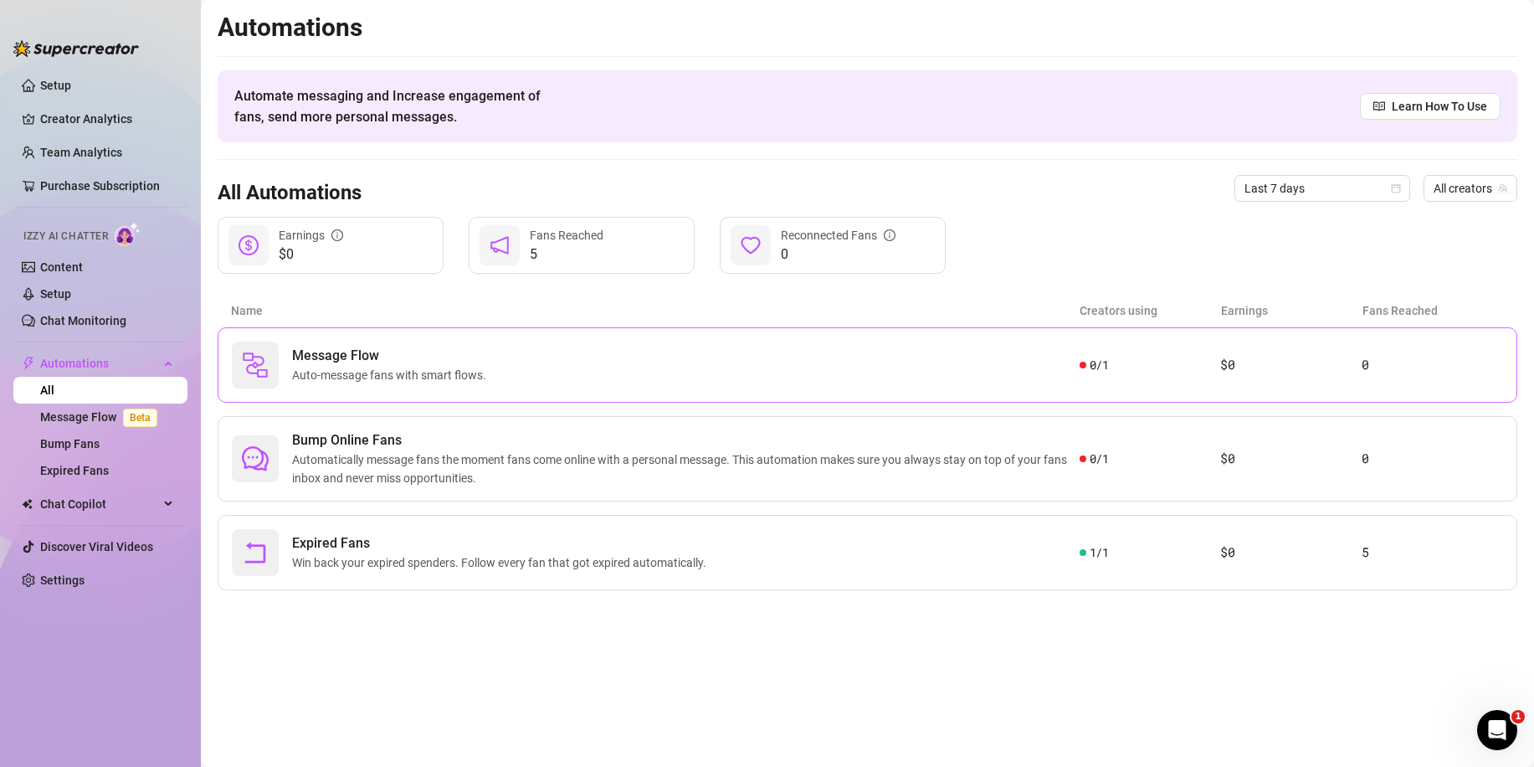
click at [439, 368] on span "Auto-message fans with smart flows." at bounding box center [392, 375] width 201 height 18
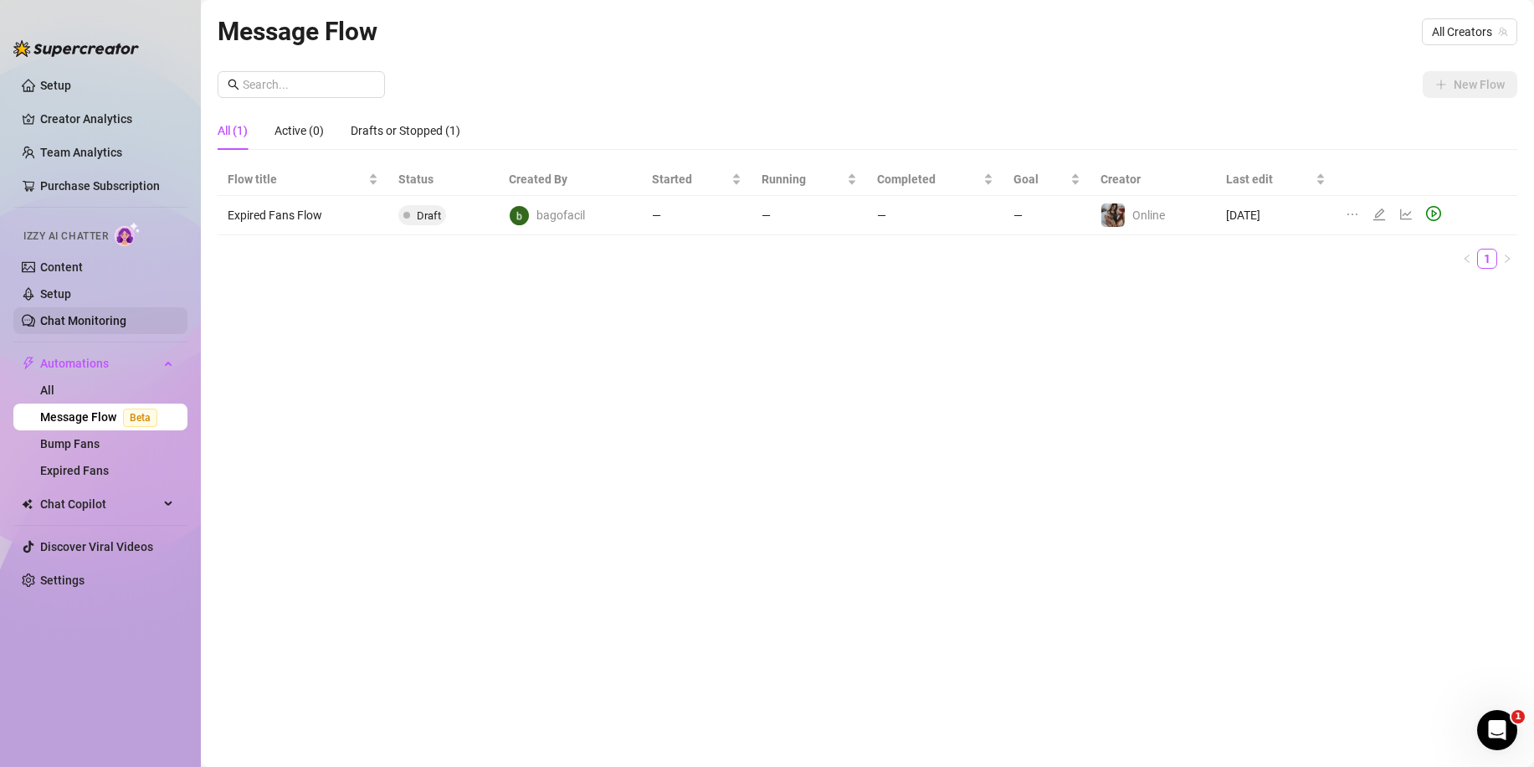
click at [81, 314] on link "Chat Monitoring" at bounding box center [83, 320] width 86 height 13
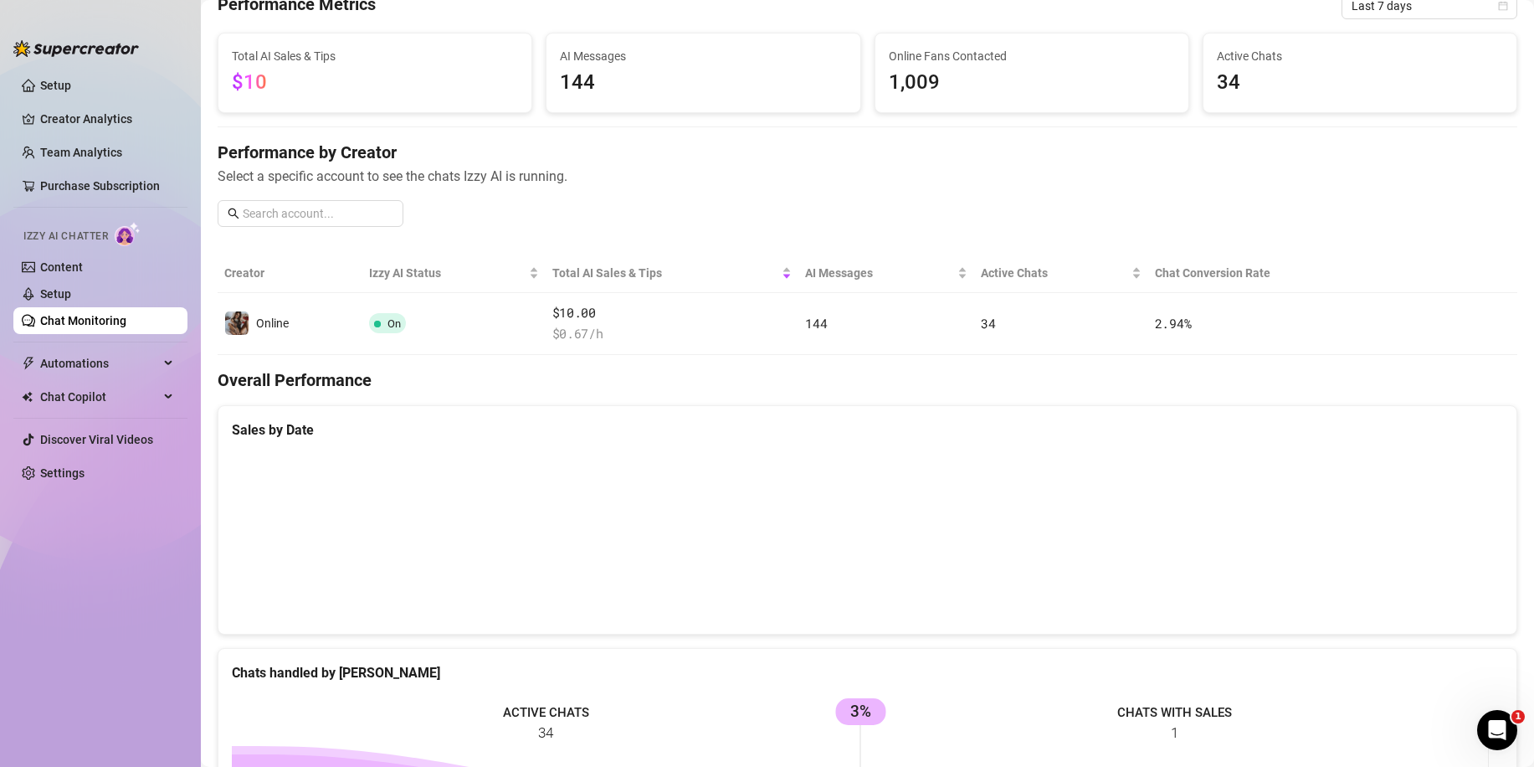
scroll to position [7, 0]
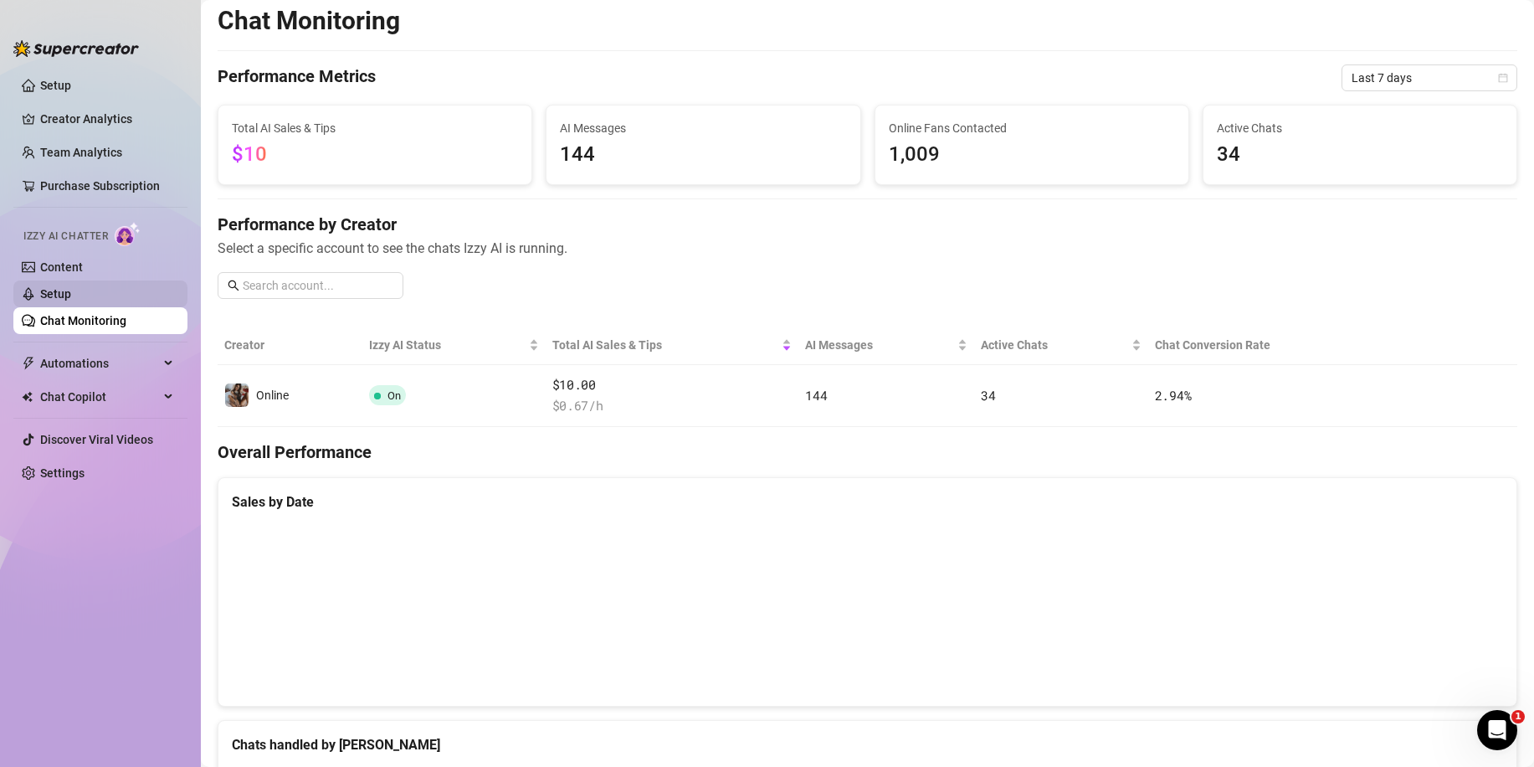
click at [42, 298] on link "Setup" at bounding box center [55, 293] width 31 height 13
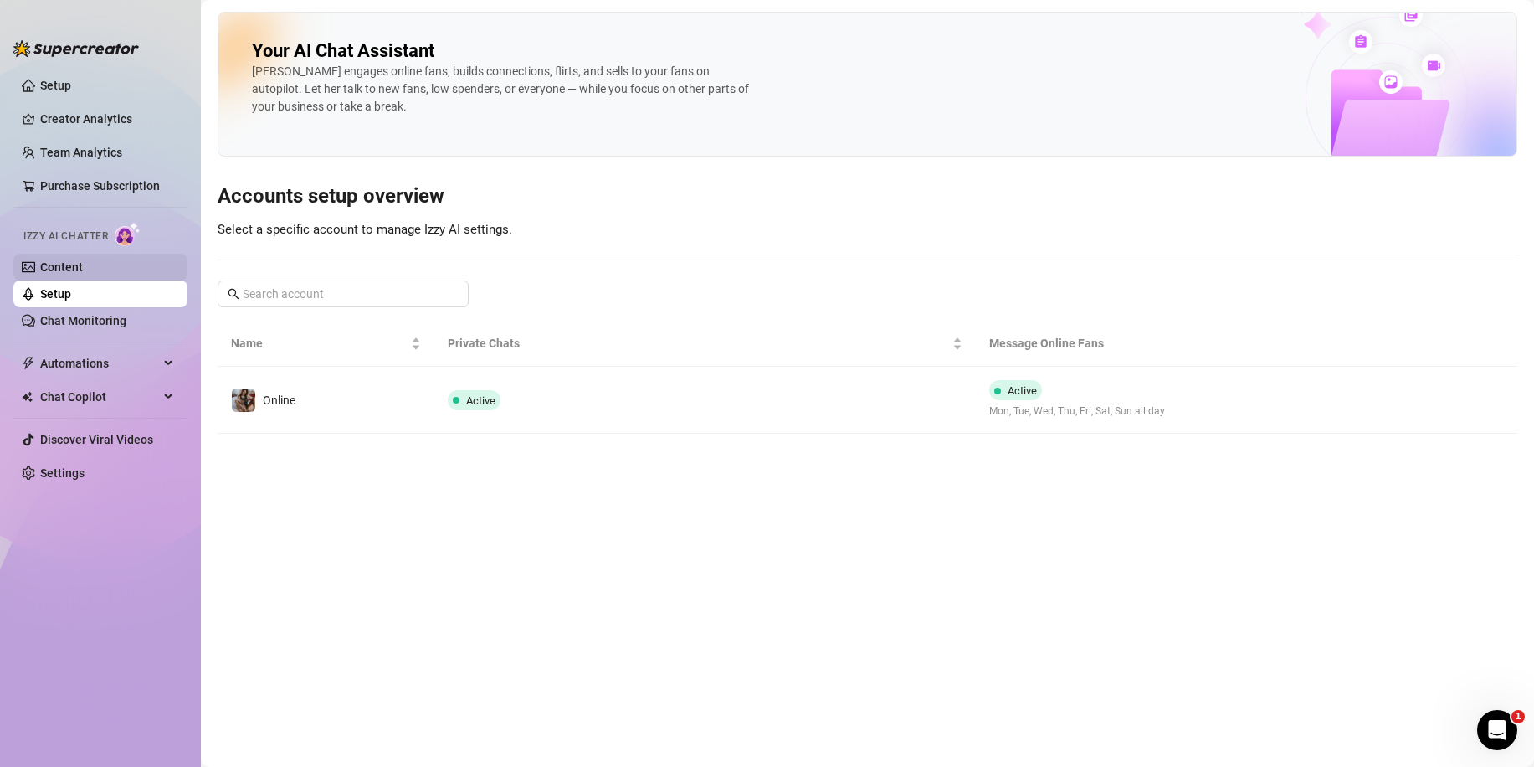
click at [74, 262] on link "Content" at bounding box center [61, 266] width 43 height 13
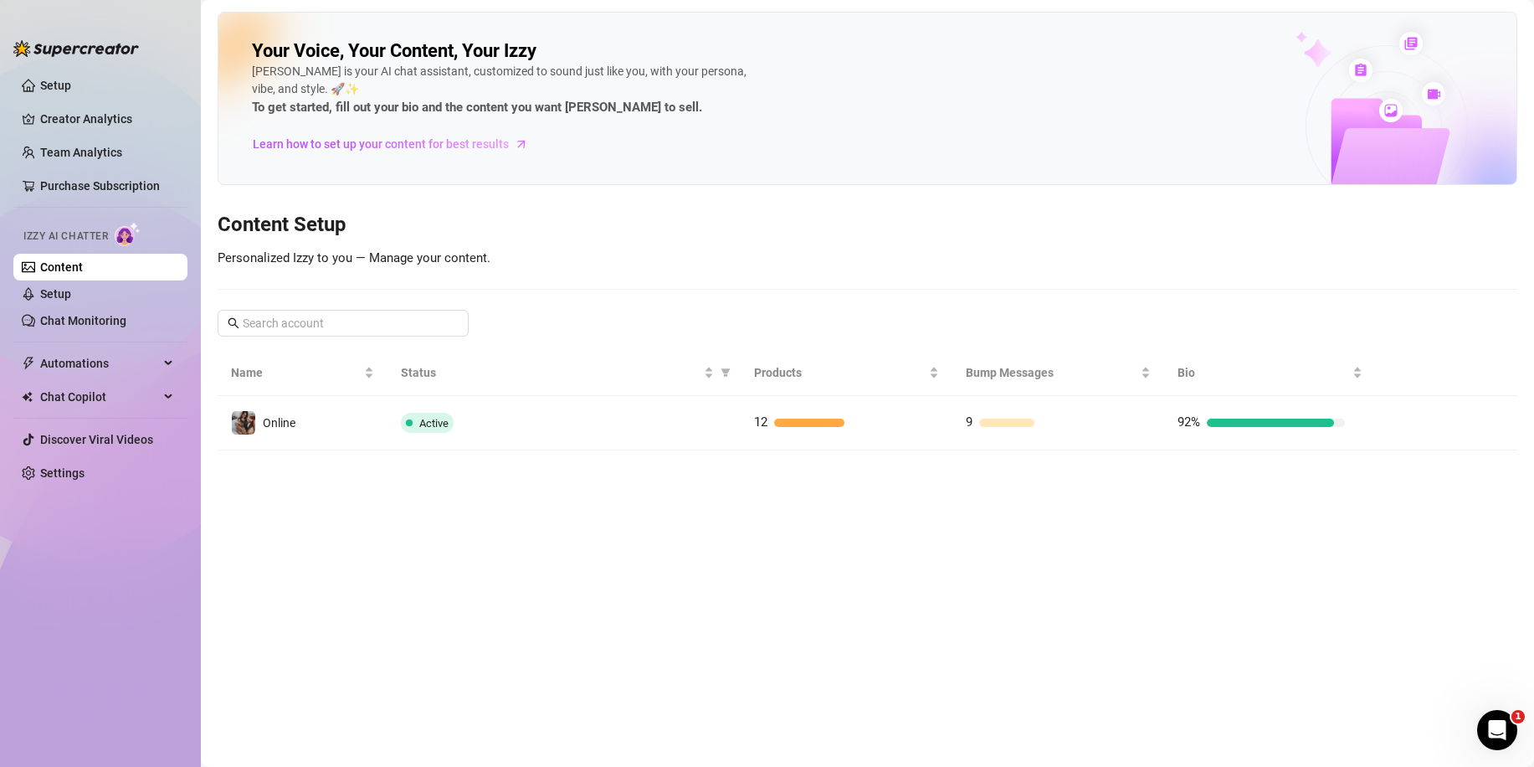
drag, startPoint x: 1081, startPoint y: 412, endPoint x: 1066, endPoint y: 416, distance: 14.8
click at [1080, 412] on td "9" at bounding box center [1059, 423] width 212 height 54
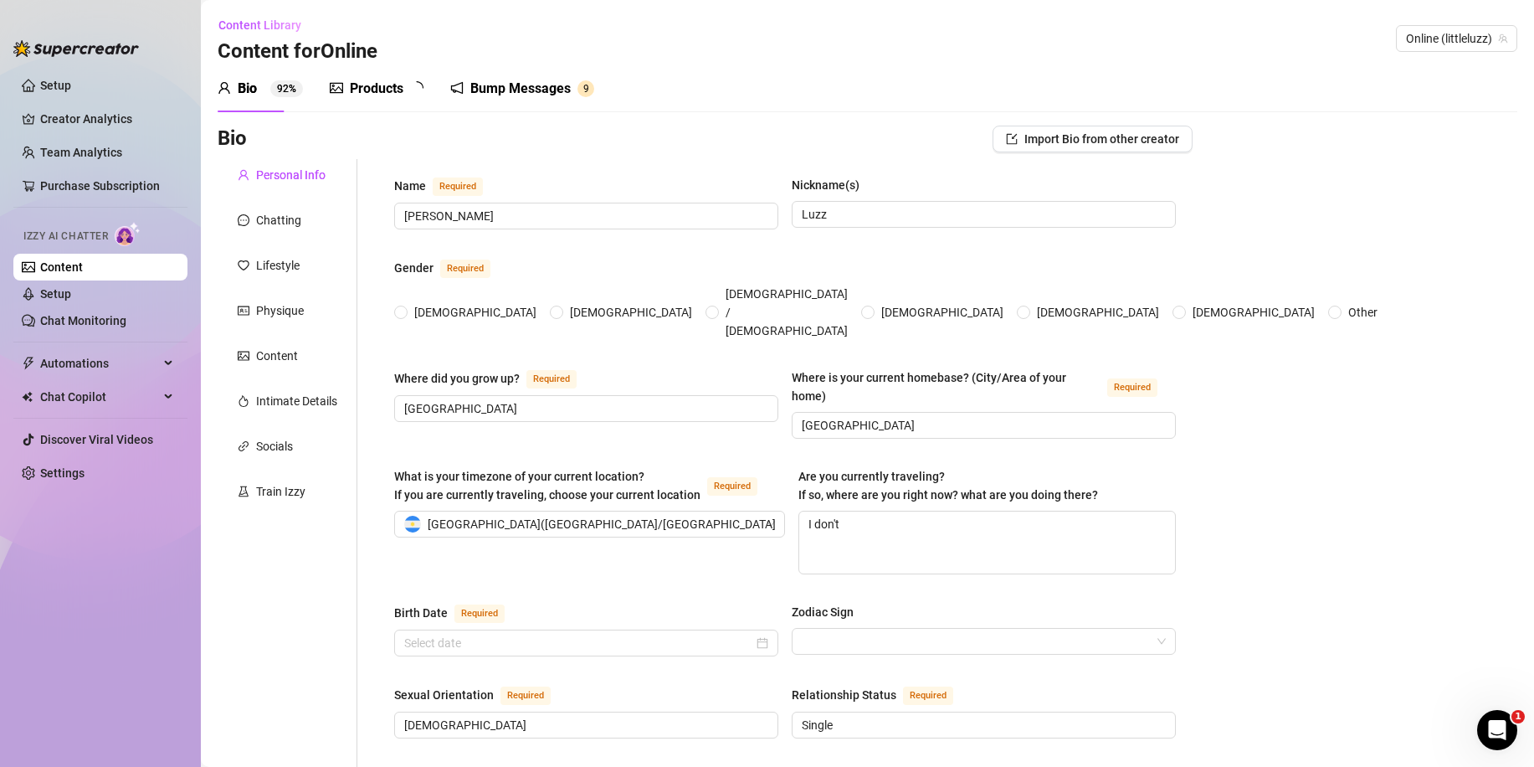
radio input "true"
type input "[DATE]"
drag, startPoint x: 406, startPoint y: 89, endPoint x: 384, endPoint y: 91, distance: 21.9
click at [406, 88] on div "Products 1 2" at bounding box center [382, 89] width 105 height 20
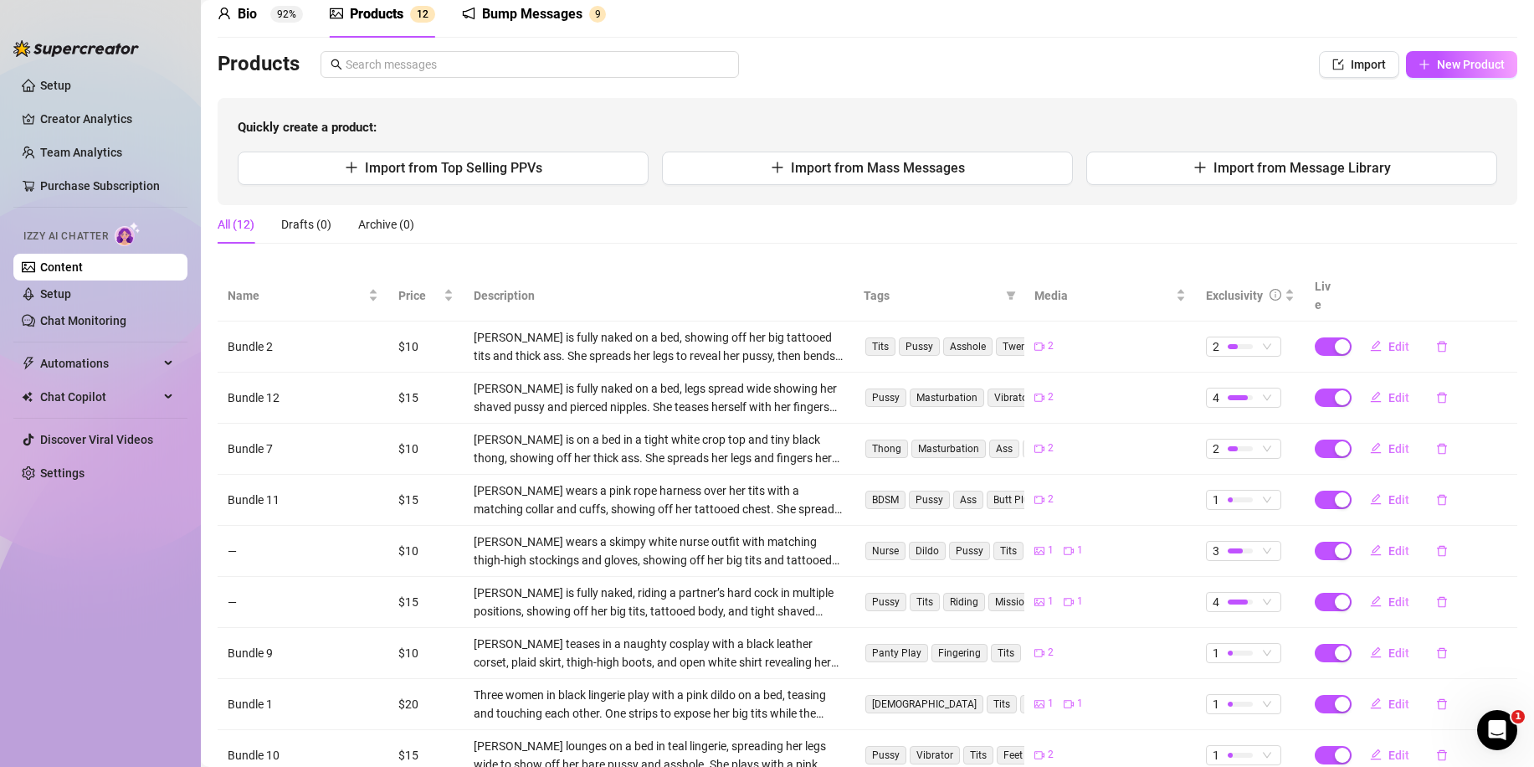
scroll to position [84, 0]
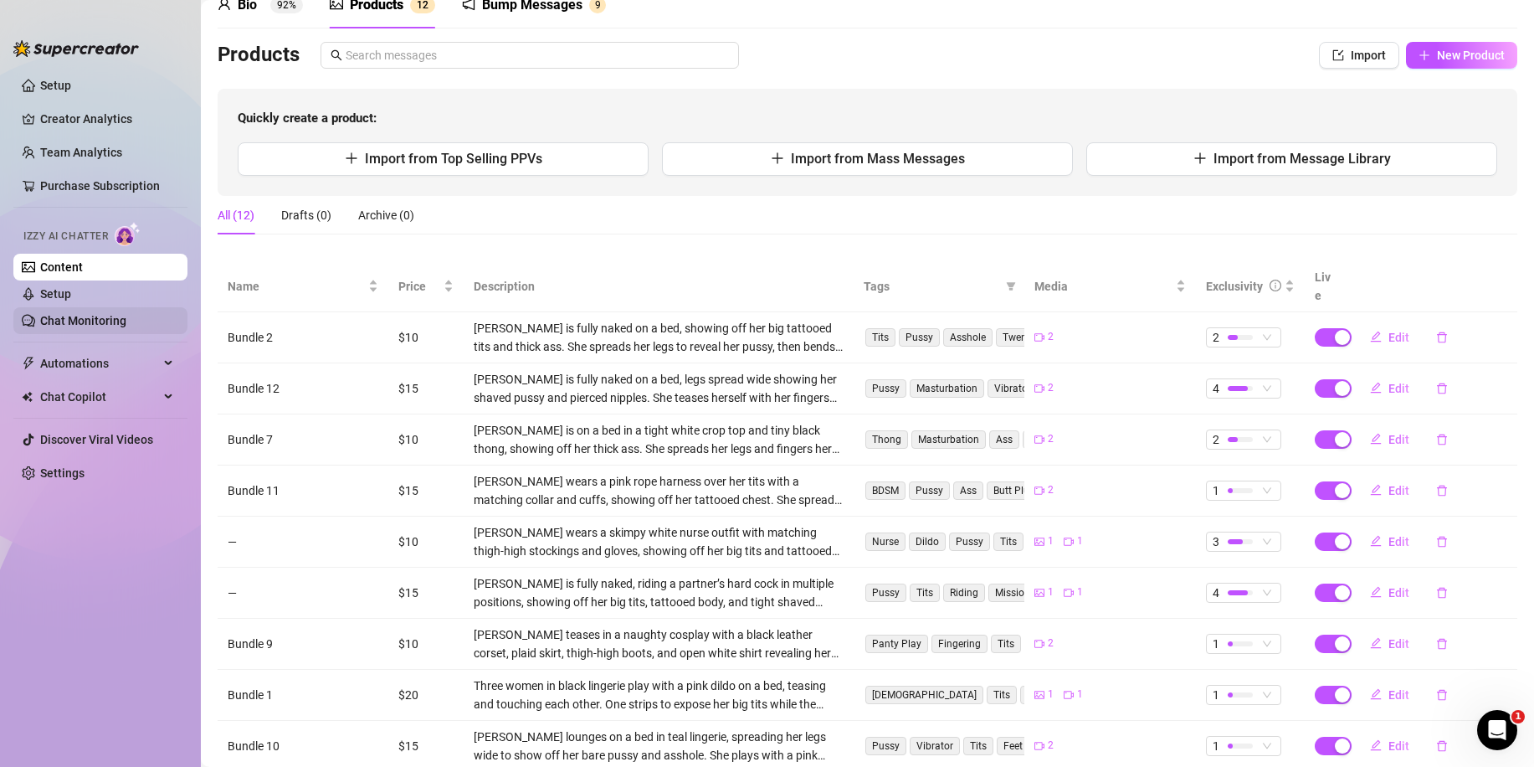
click at [81, 314] on link "Chat Monitoring" at bounding box center [83, 320] width 86 height 13
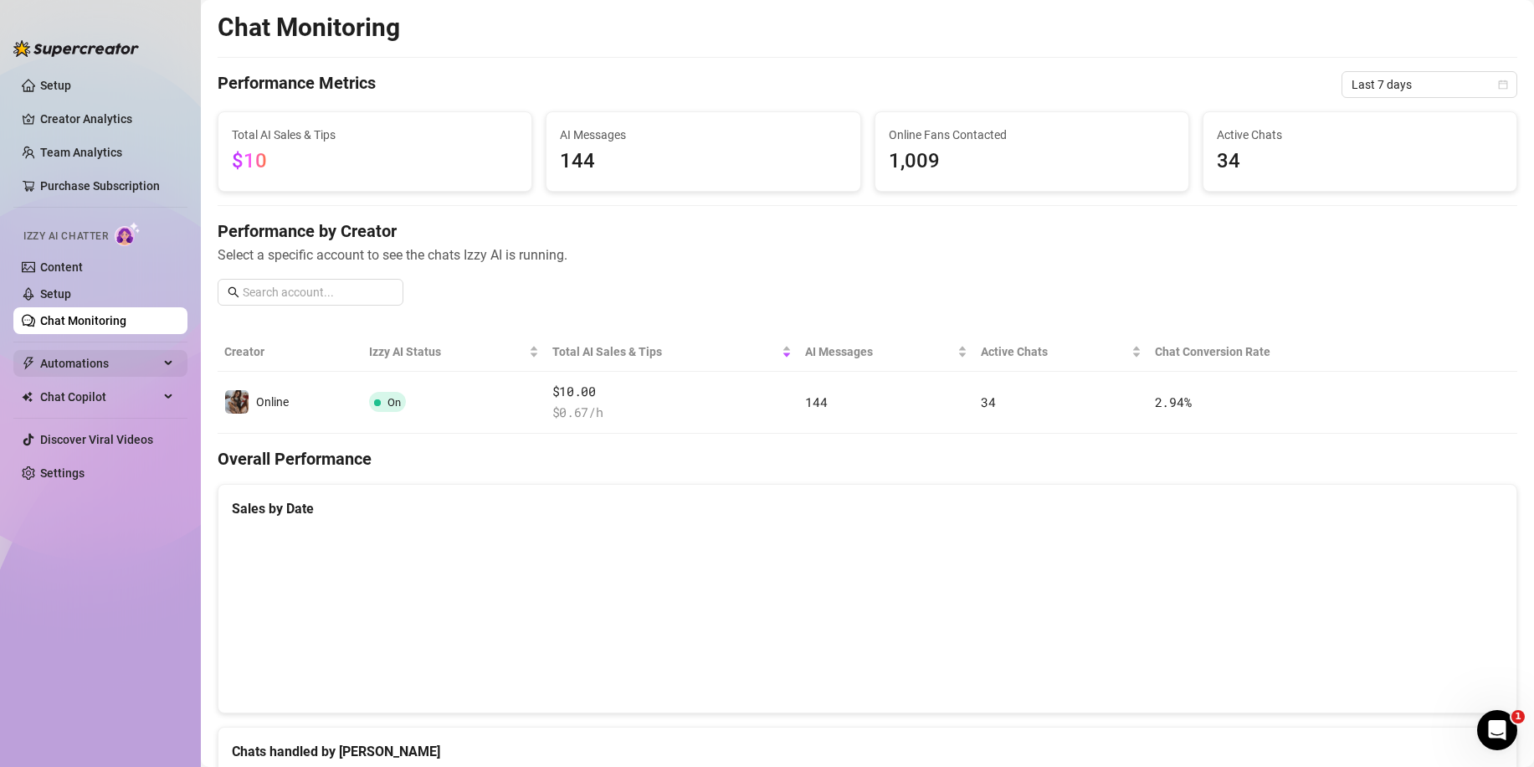
click at [87, 360] on span "Automations" at bounding box center [99, 363] width 119 height 27
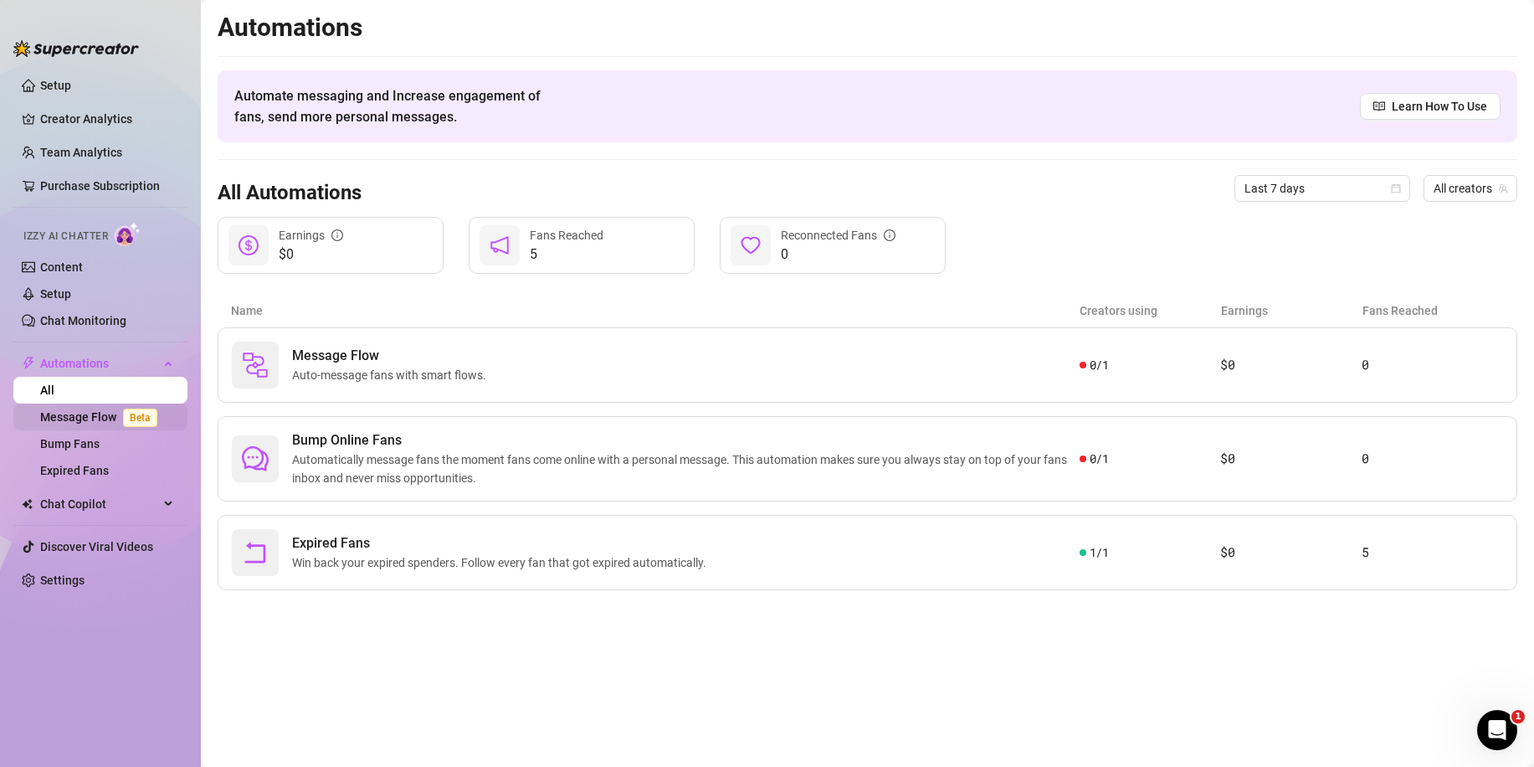
click at [95, 413] on link "Message Flow Beta" at bounding box center [102, 416] width 124 height 13
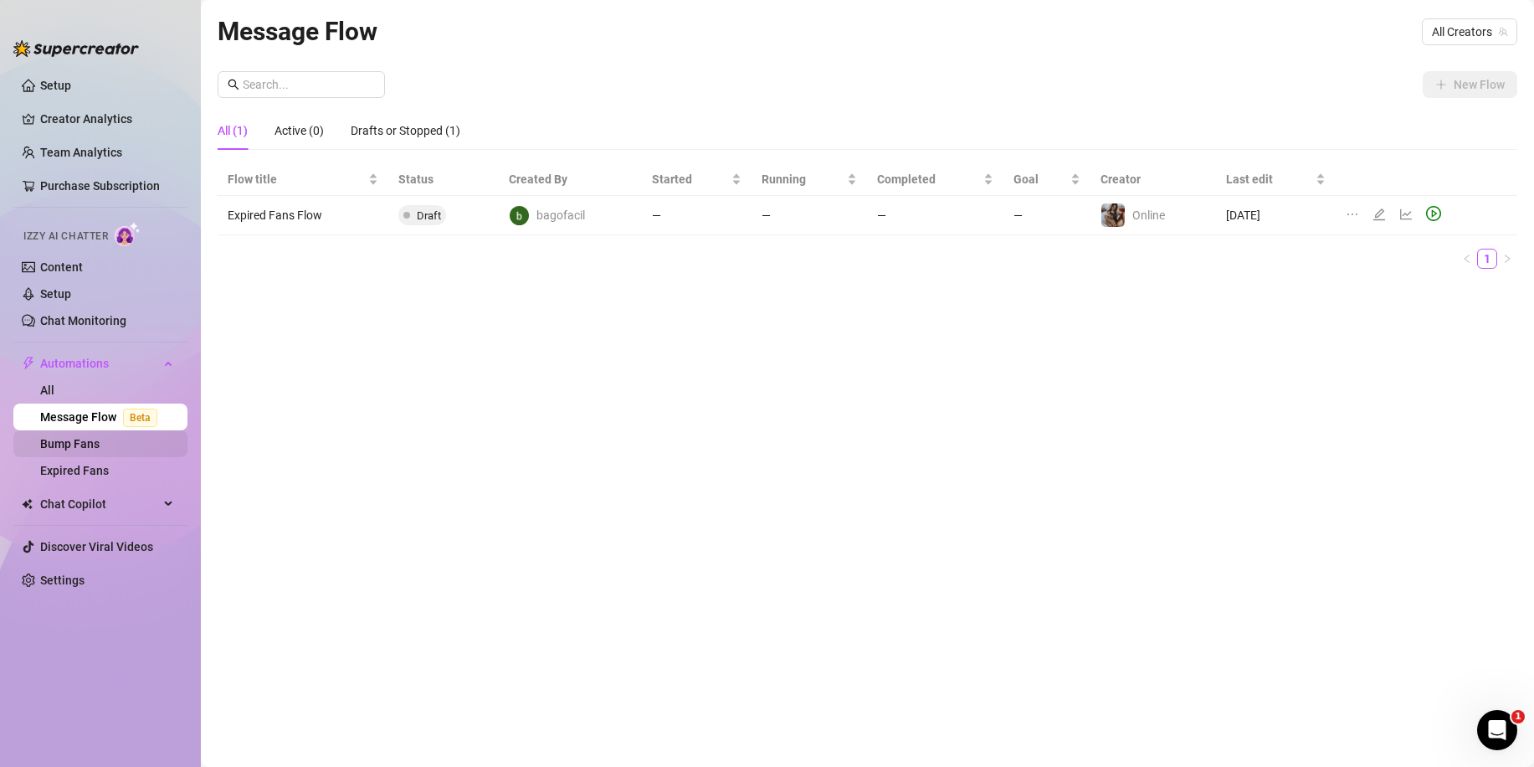
click at [84, 446] on link "Bump Fans" at bounding box center [69, 443] width 59 height 13
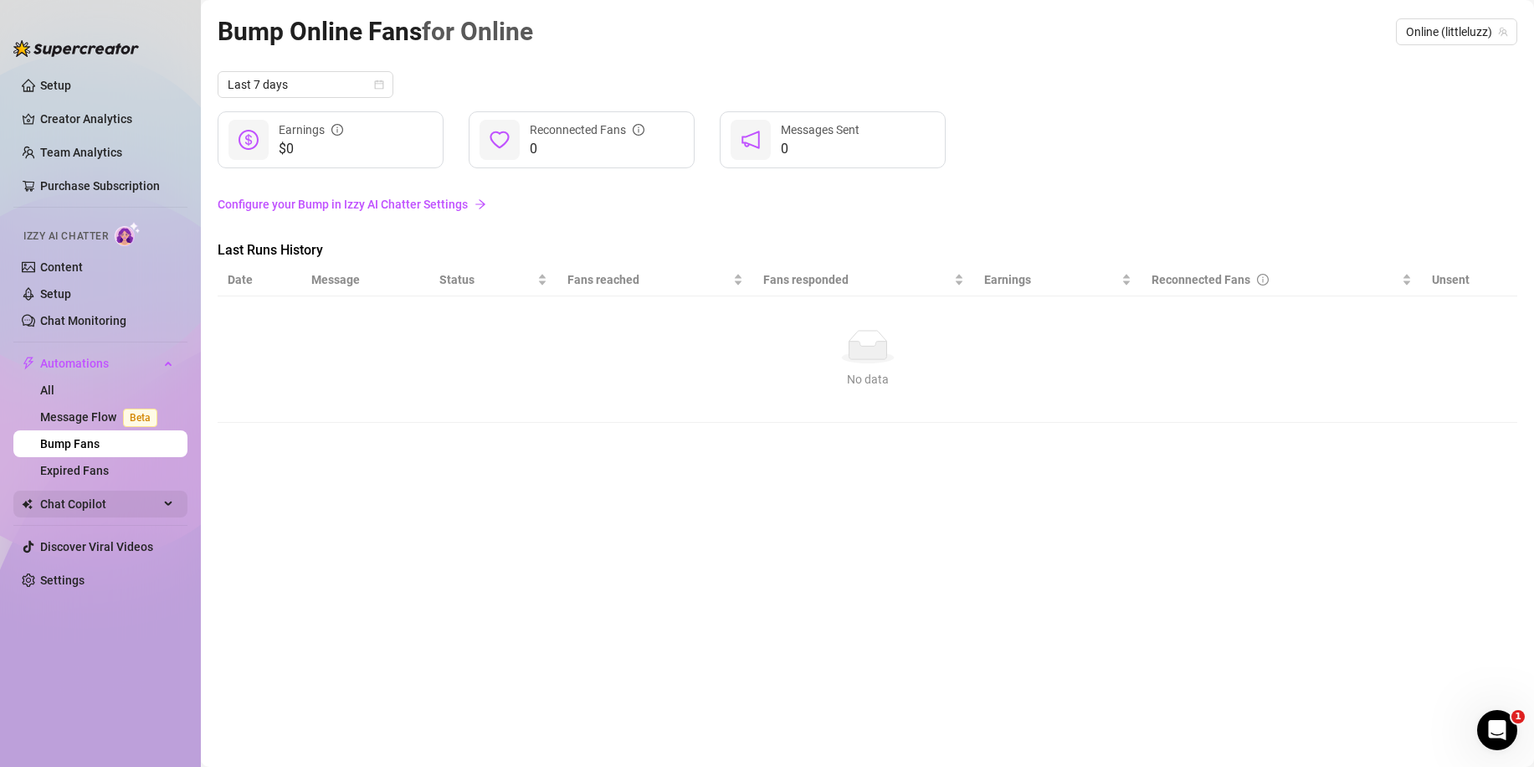
click at [86, 499] on span "Chat Copilot" at bounding box center [99, 504] width 119 height 27
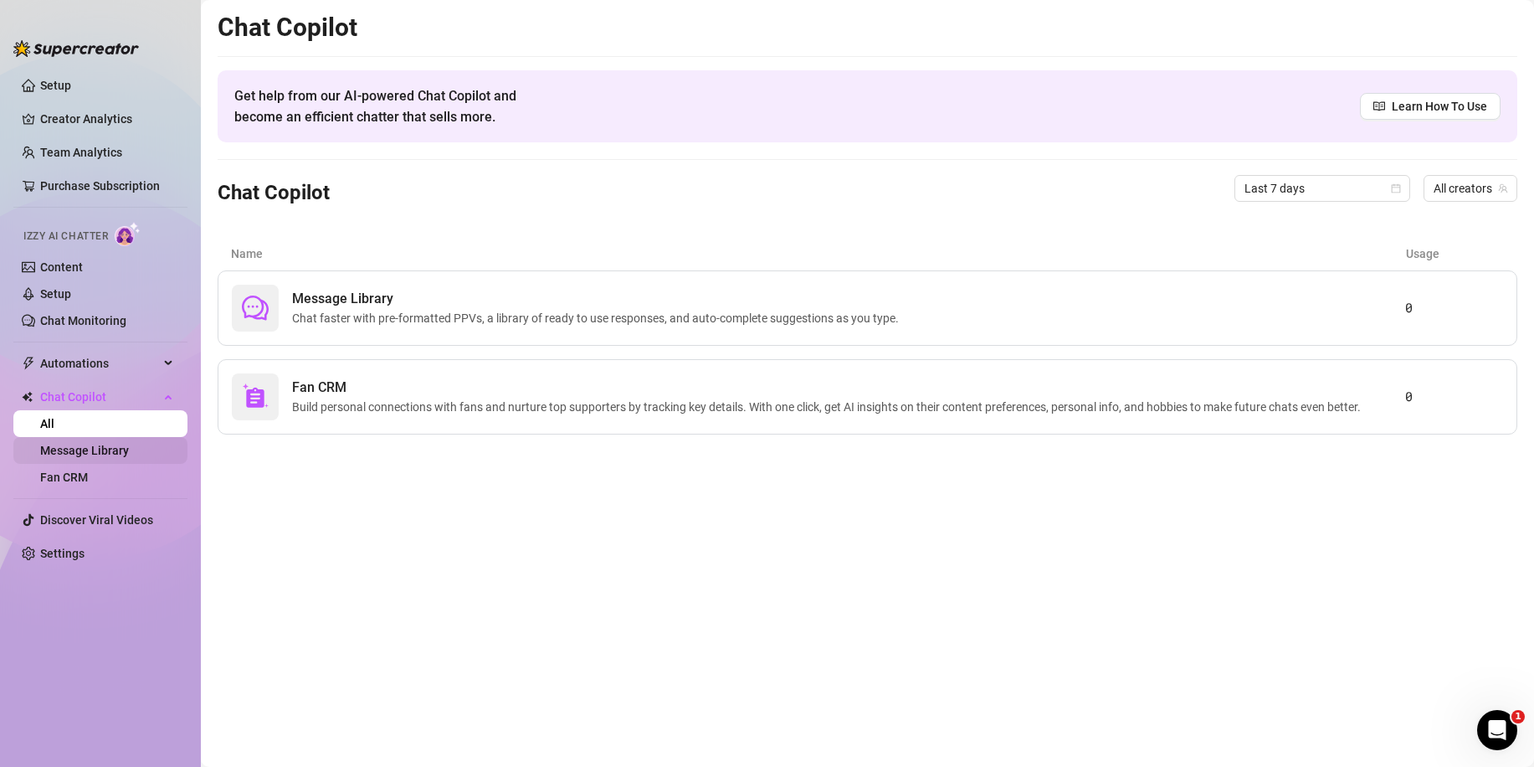
click at [75, 450] on link "Message Library" at bounding box center [84, 450] width 89 height 13
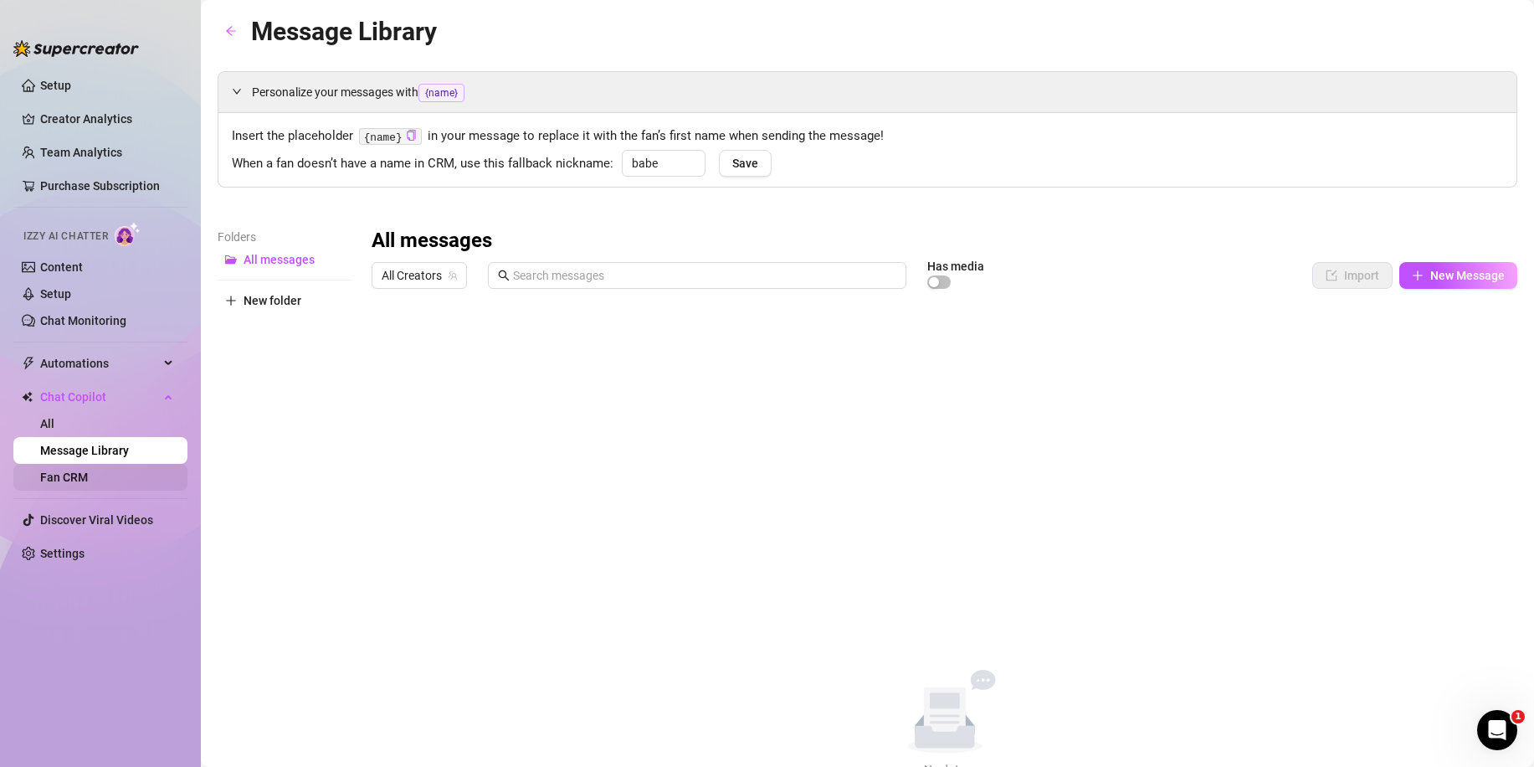
click at [88, 482] on link "Fan CRM" at bounding box center [64, 476] width 48 height 13
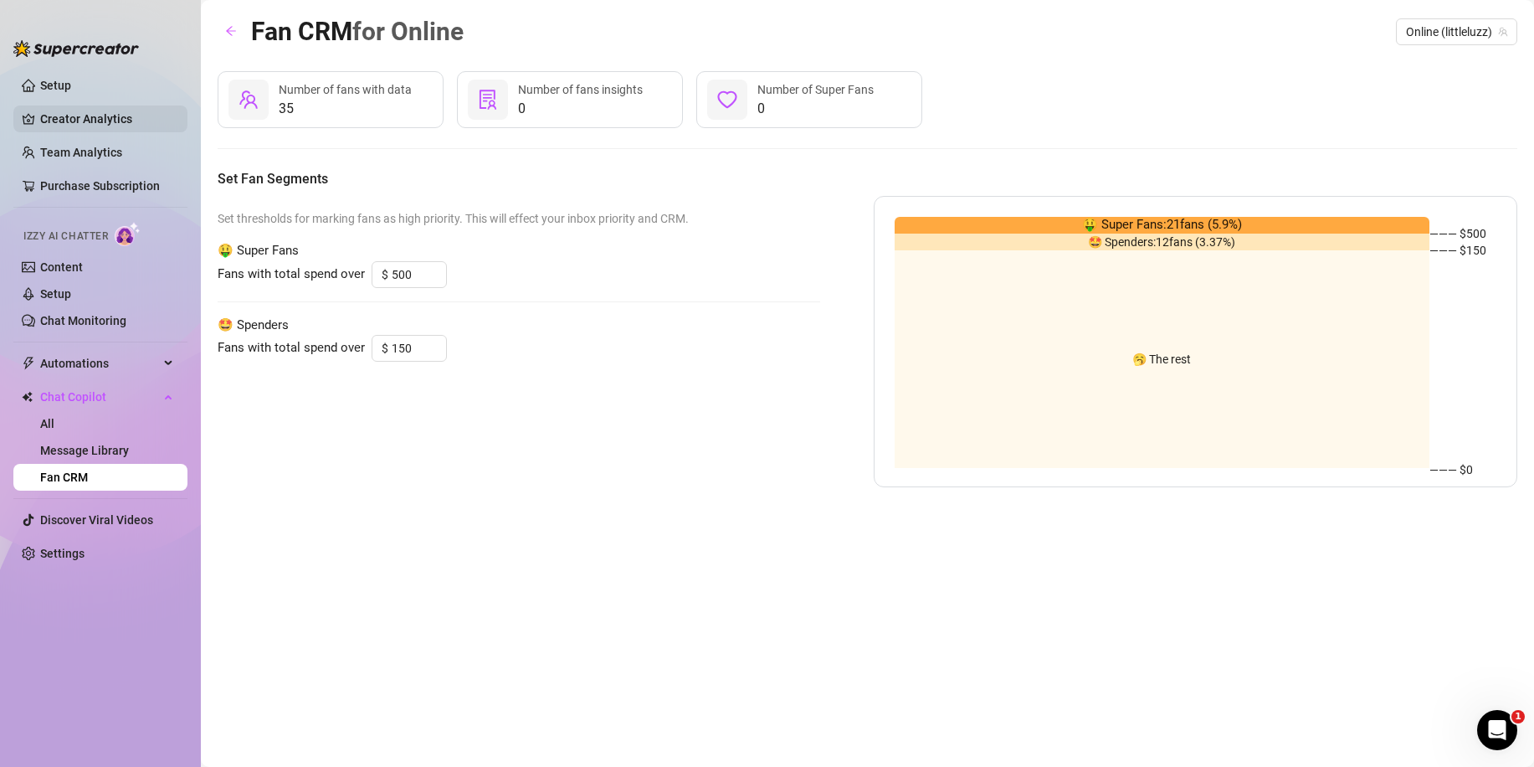
click at [85, 118] on link "Creator Analytics" at bounding box center [107, 118] width 134 height 27
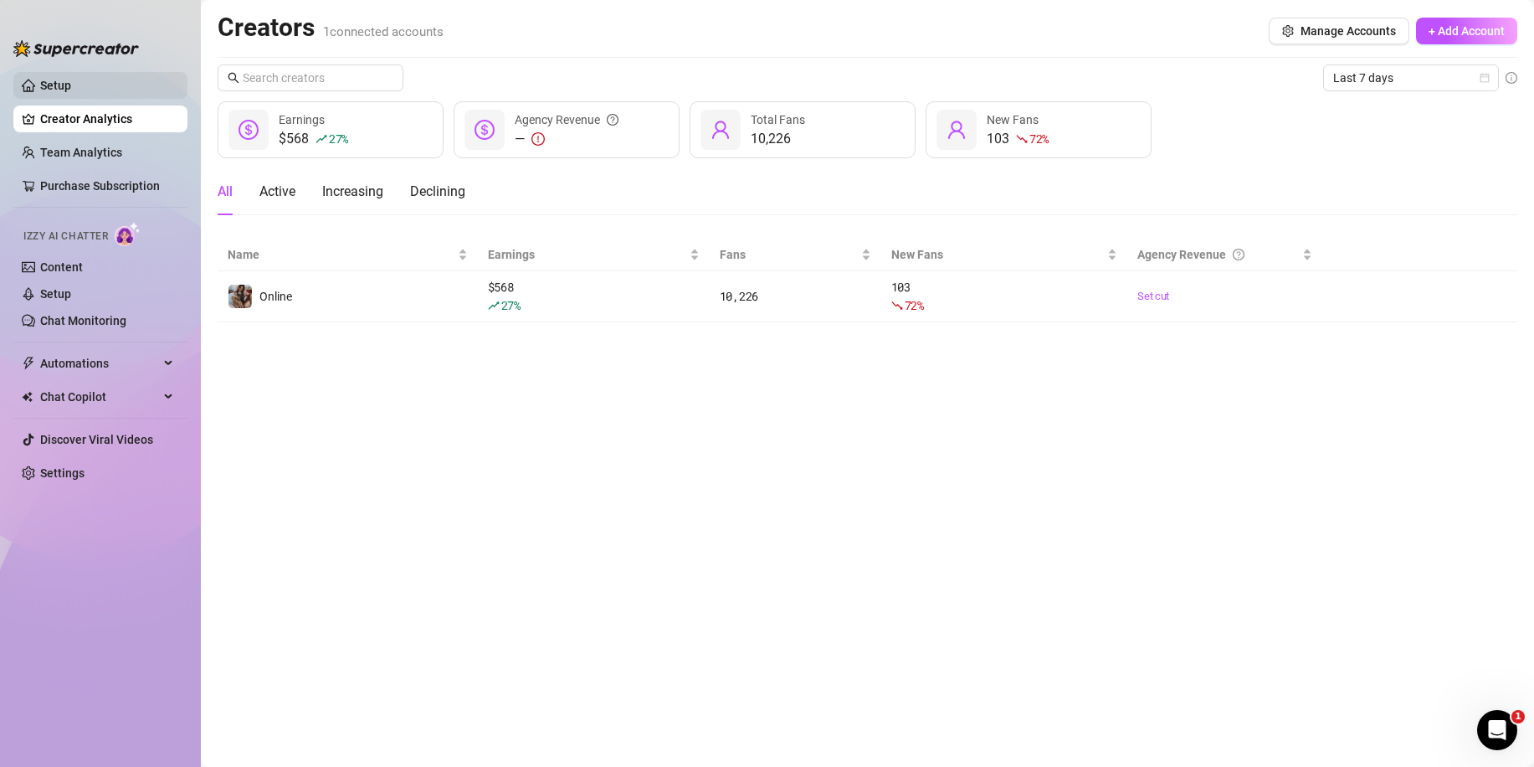
click at [54, 86] on link "Setup" at bounding box center [55, 85] width 31 height 13
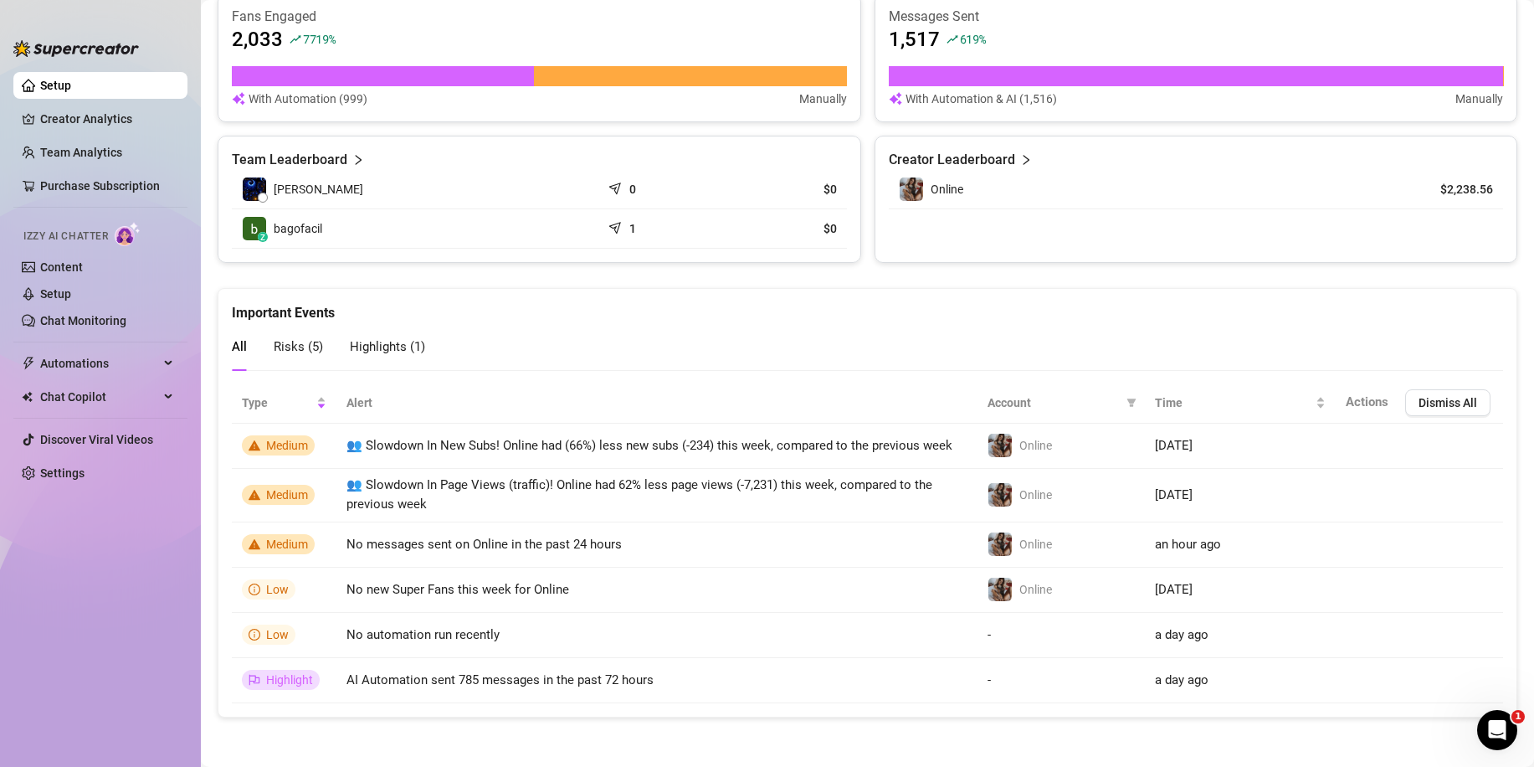
scroll to position [594, 0]
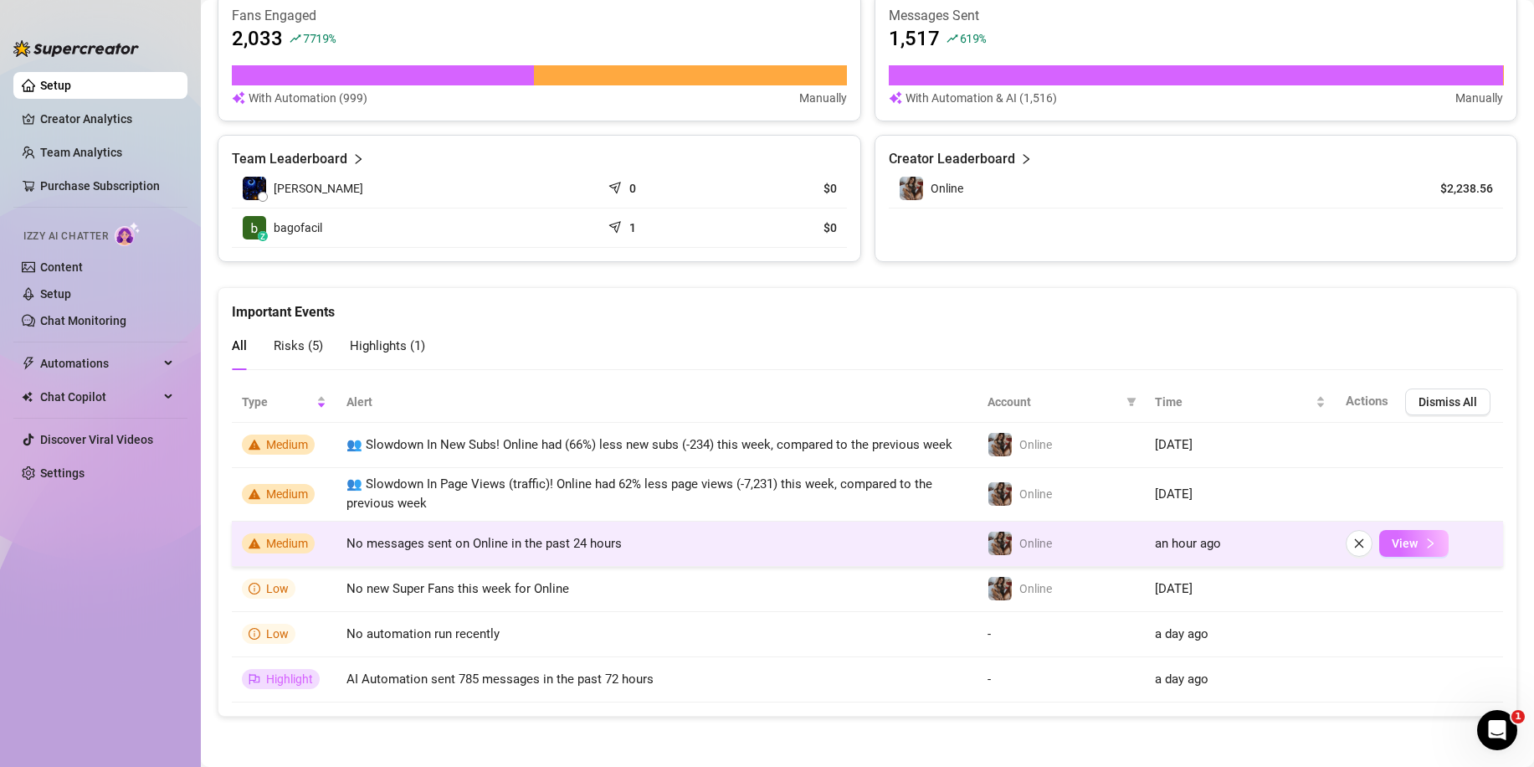
click at [1397, 546] on span "View" at bounding box center [1405, 543] width 26 height 13
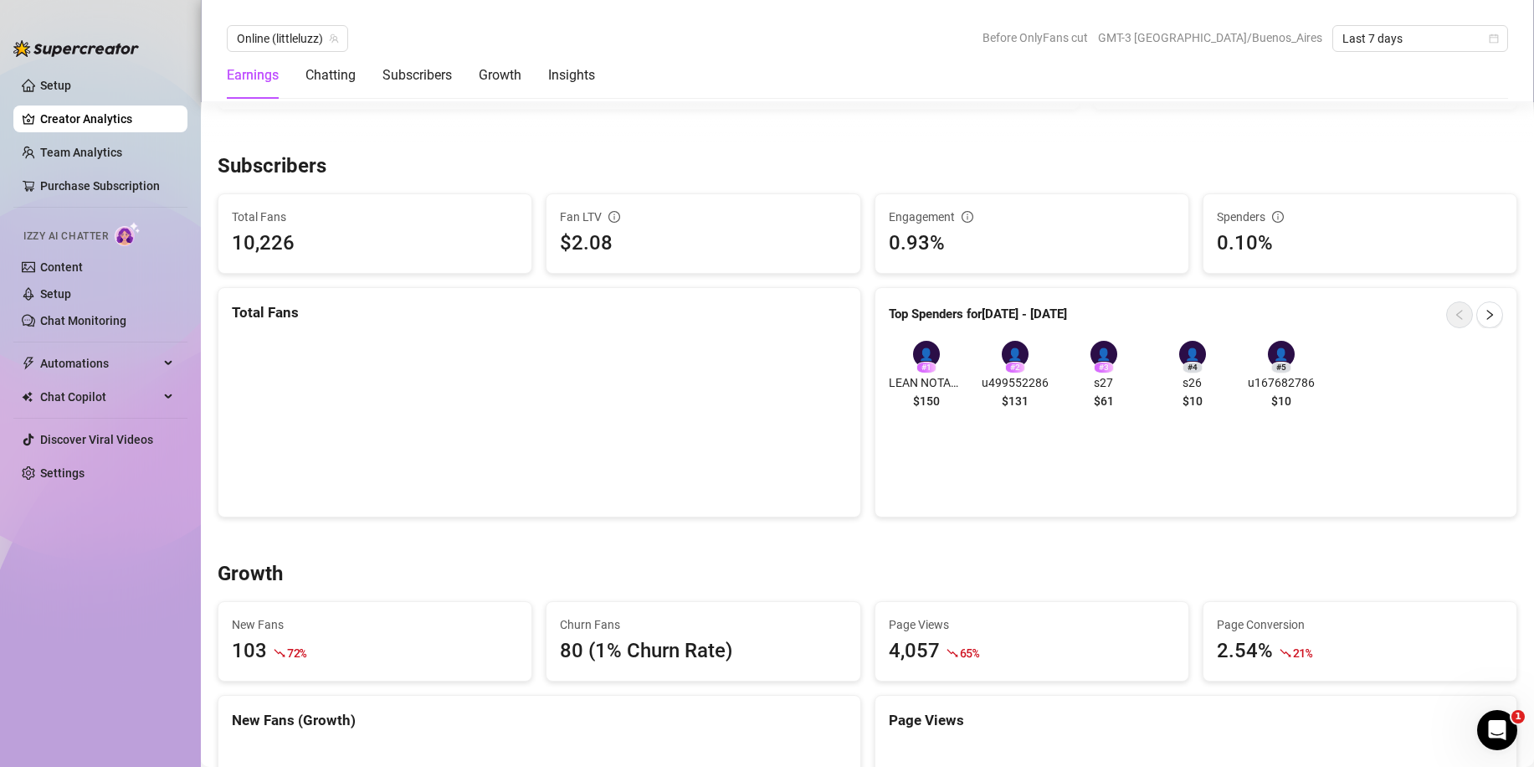
scroll to position [1013, 0]
